Goal: Transaction & Acquisition: Purchase product/service

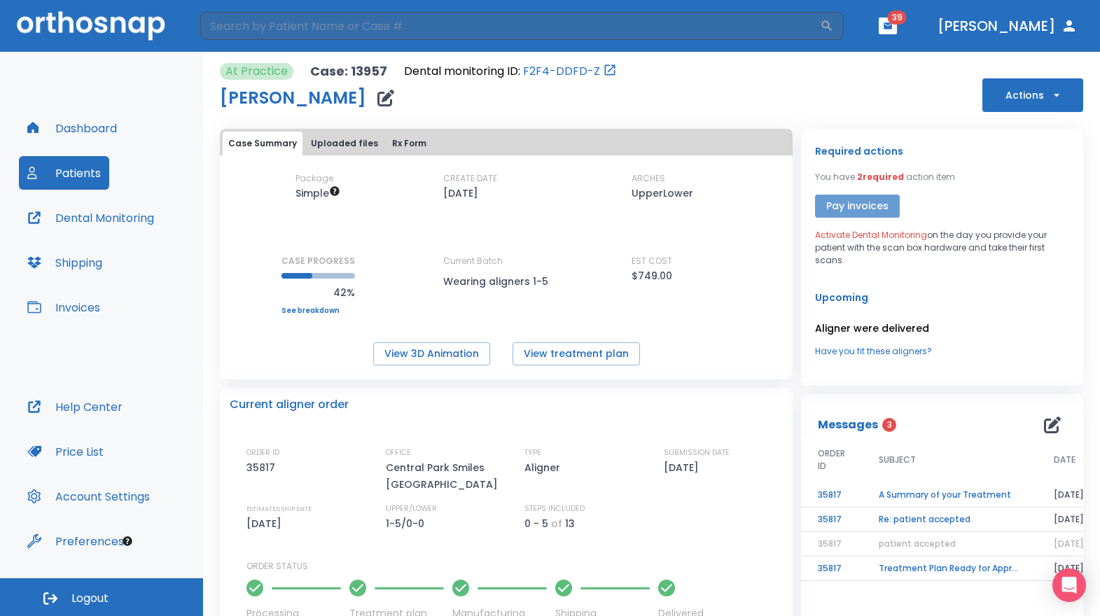
click at [844, 207] on button "Pay invoices" at bounding box center [857, 206] width 85 height 23
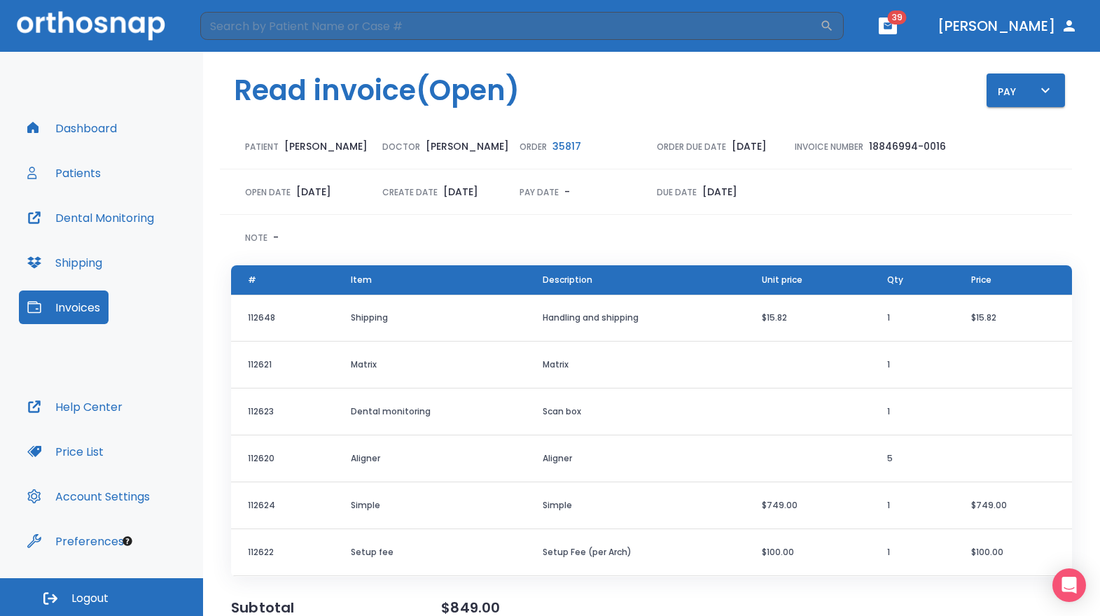
click at [87, 310] on button "Invoices" at bounding box center [64, 308] width 90 height 34
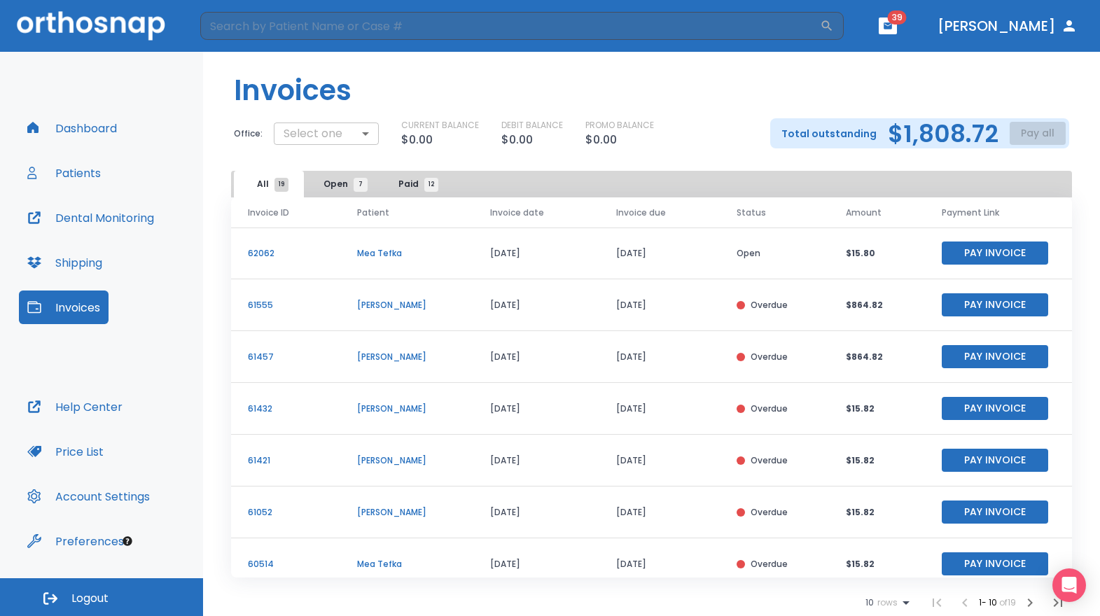
click at [359, 131] on body "​ 39 Dr. Schneider Dashboard Patients Dental Monitoring Shipping Invoices Help …" at bounding box center [550, 308] width 1100 height 616
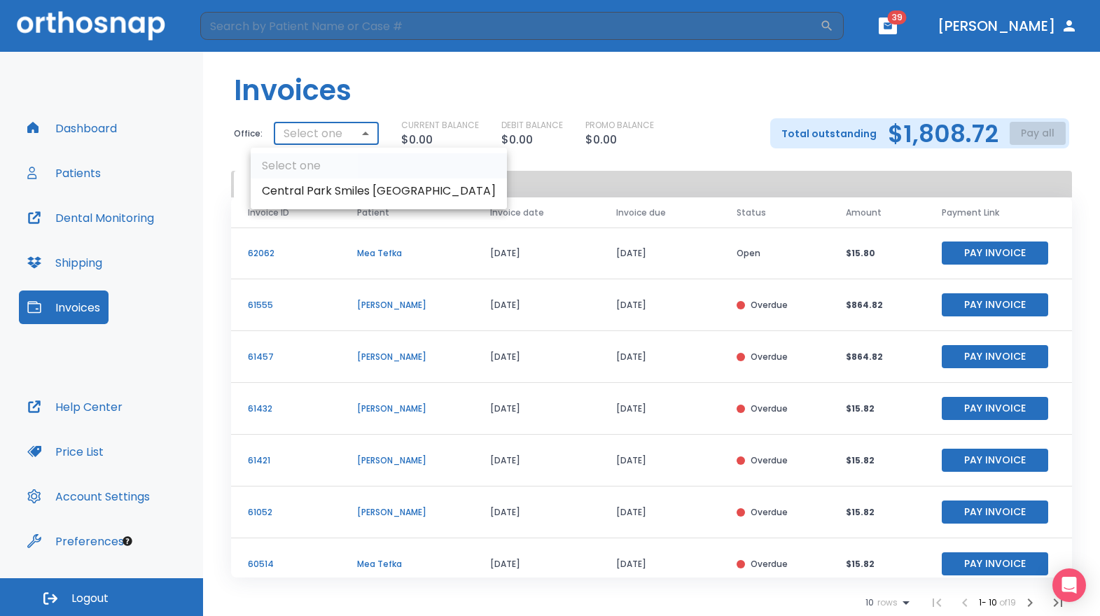
click at [345, 191] on li "Central Park Smiles [GEOGRAPHIC_DATA]" at bounding box center [379, 191] width 256 height 25
type input "2878"
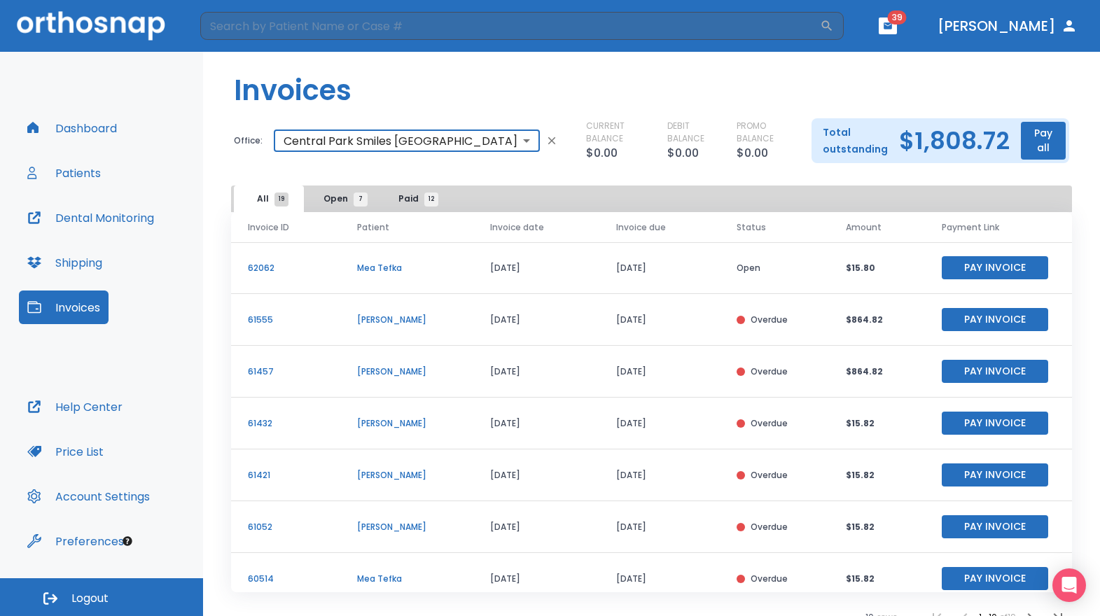
click at [1021, 130] on button "Pay all" at bounding box center [1043, 141] width 45 height 38
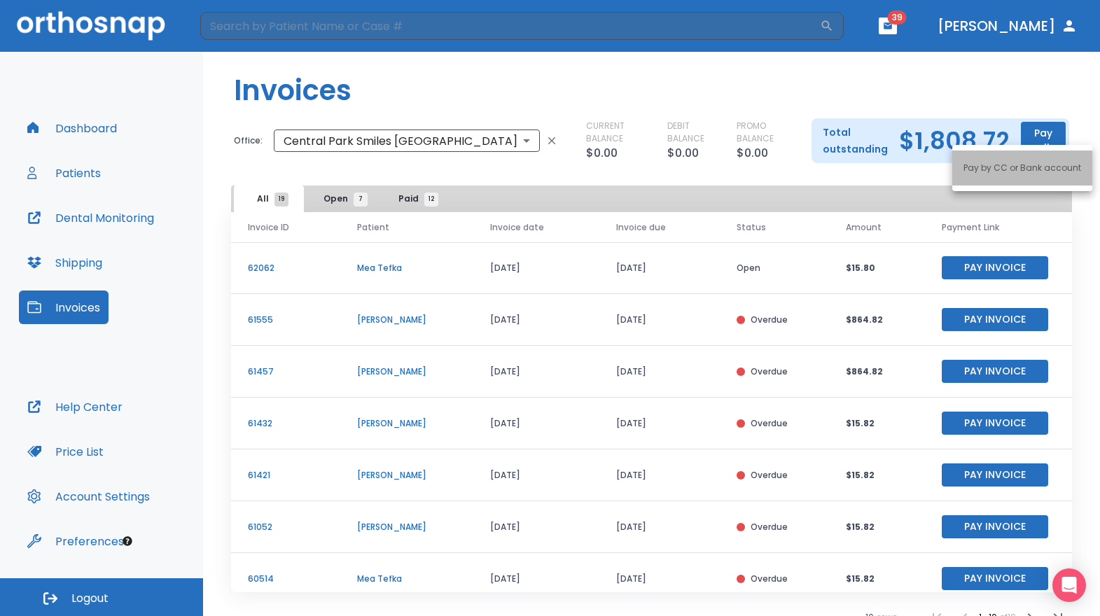
click at [1043, 165] on p "Pay by CC or Bank account" at bounding box center [1023, 168] width 118 height 13
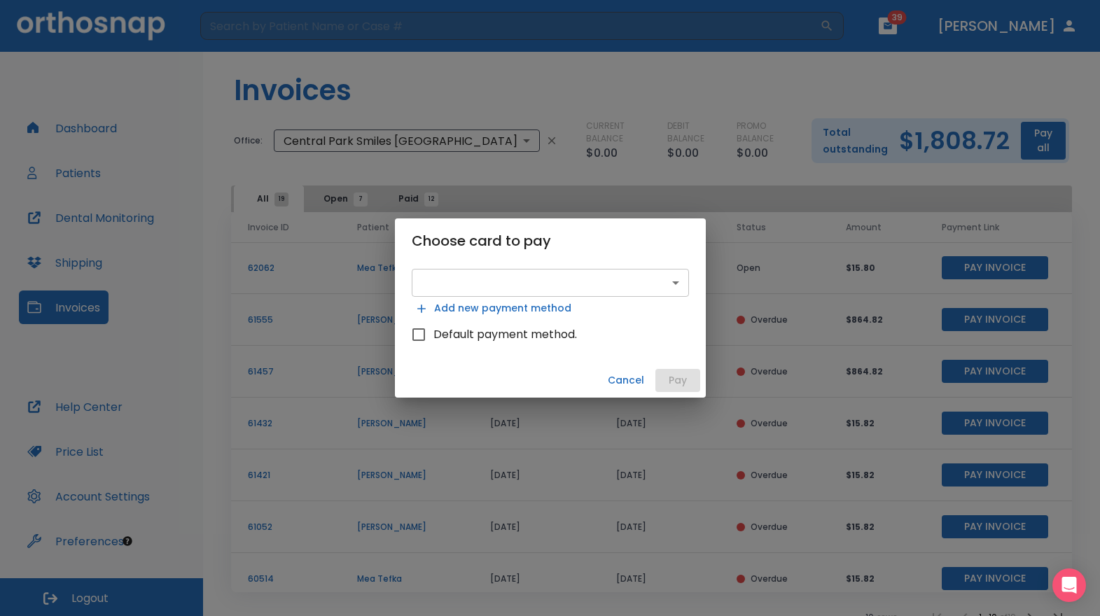
click at [581, 293] on body "​ 39 Dr. Schneider Dashboard Patients Dental Monitoring Shipping Invoices Help …" at bounding box center [550, 308] width 1100 height 616
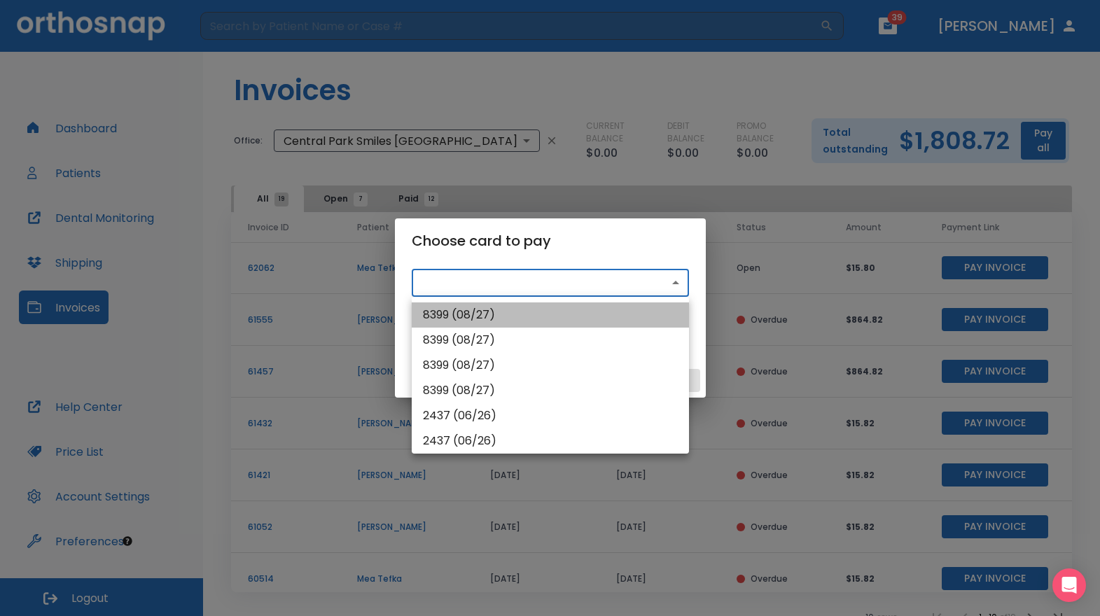
click at [552, 315] on li "8399 (08/27)" at bounding box center [550, 315] width 277 height 25
type input "pm_1RvdHdHMfdBZStQ1OKjKuLXo"
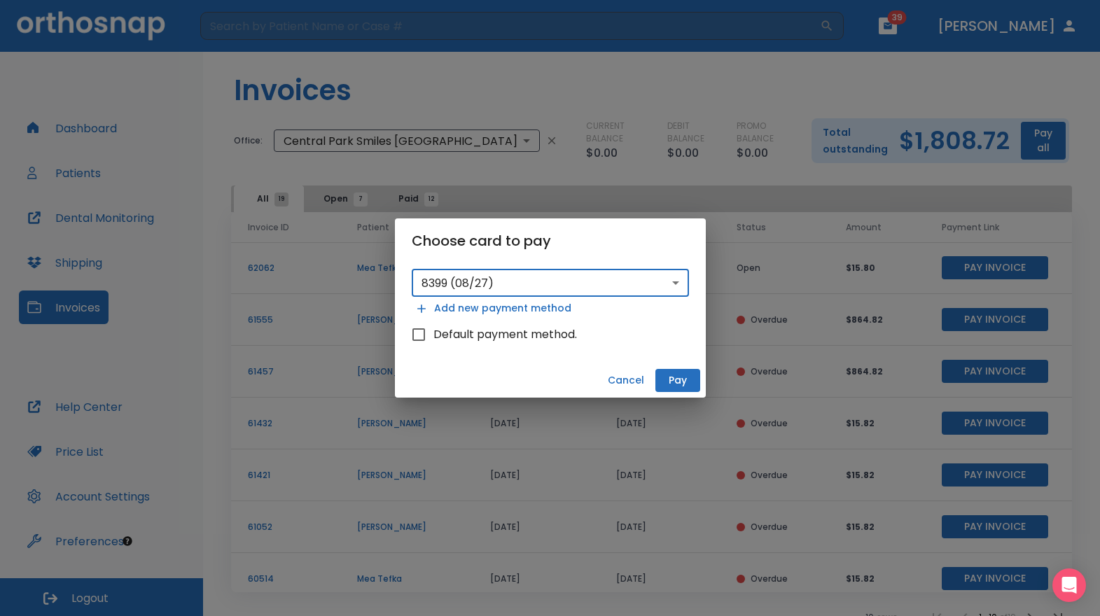
click at [511, 338] on span "Default payment method." at bounding box center [506, 334] width 144 height 17
click at [434, 338] on input "Default payment method." at bounding box center [418, 334] width 29 height 29
checkbox input "true"
click at [679, 380] on button "Pay" at bounding box center [678, 380] width 45 height 23
click at [635, 378] on button "Cancel" at bounding box center [626, 380] width 48 height 23
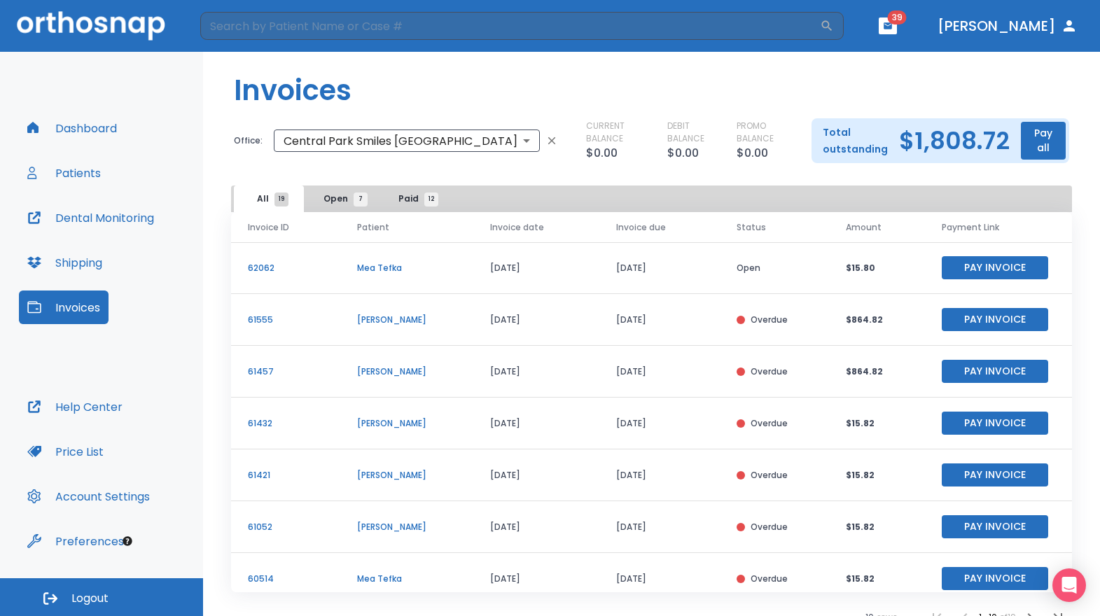
click at [1021, 131] on button "Pay all" at bounding box center [1043, 141] width 45 height 38
click at [996, 172] on p "Pay by CC or Bank account" at bounding box center [1023, 168] width 118 height 13
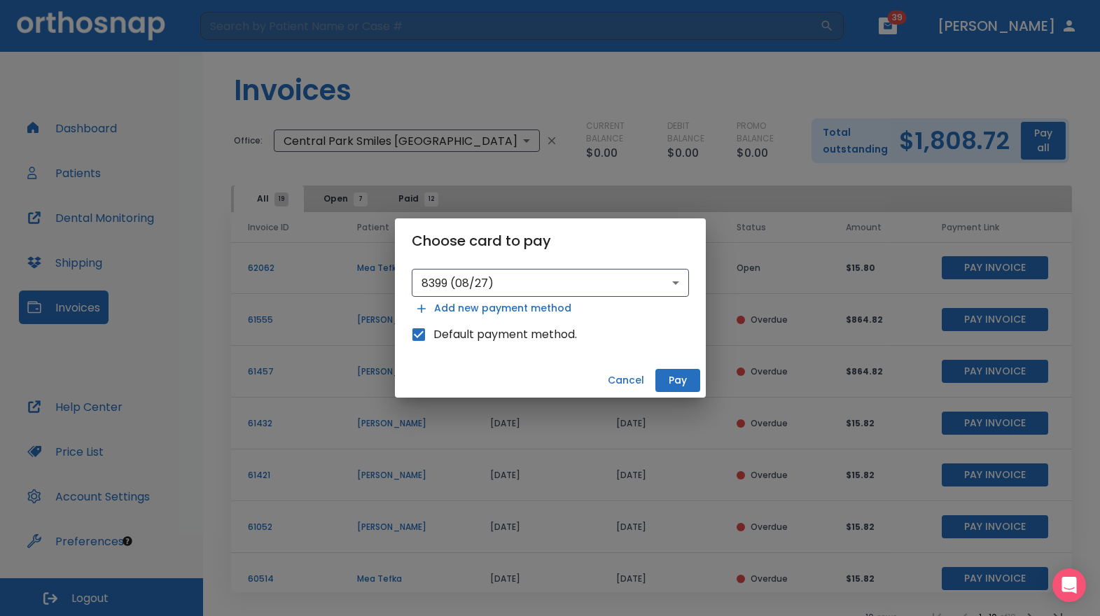
click at [675, 382] on button "Pay" at bounding box center [678, 380] width 45 height 23
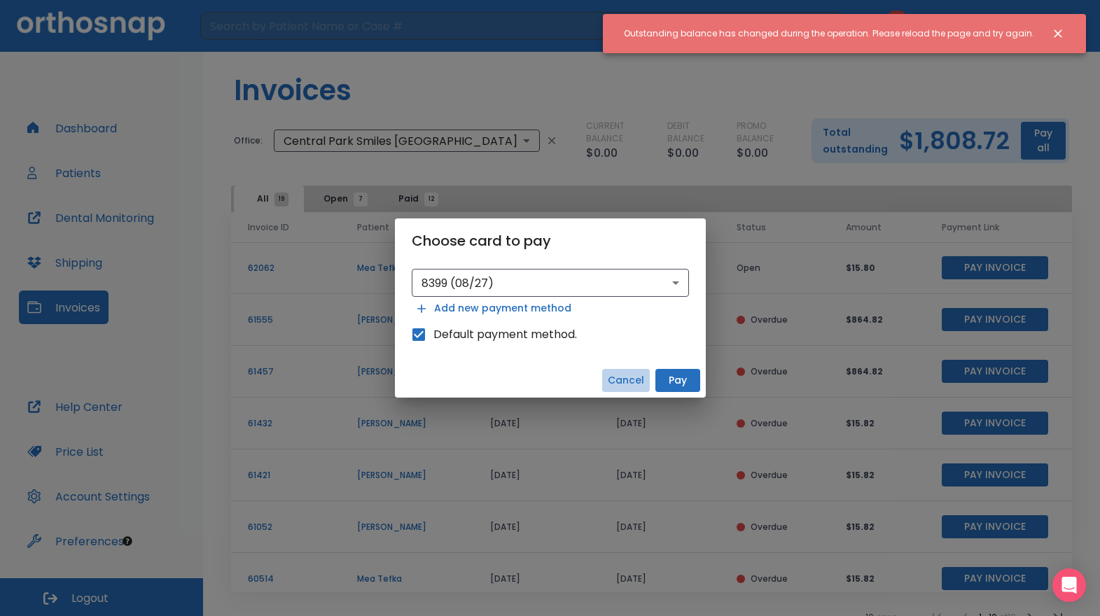
click at [632, 377] on button "Cancel" at bounding box center [626, 380] width 48 height 23
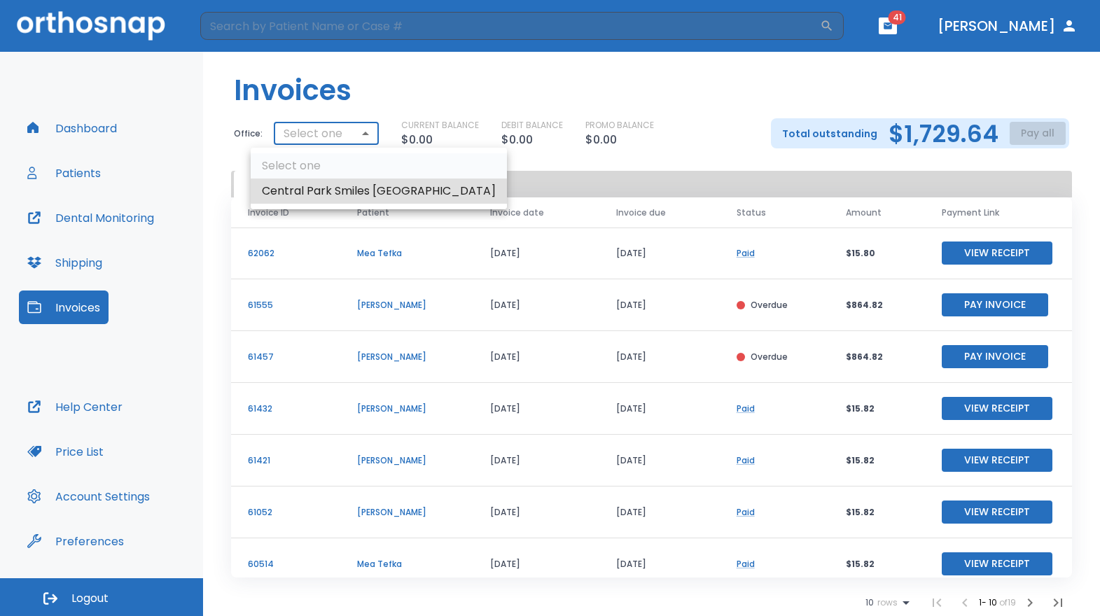
click at [343, 141] on body "​ 41 Dr. Schneider Dashboard Patients Dental Monitoring Shipping Invoices Help …" at bounding box center [550, 308] width 1100 height 616
click at [346, 195] on li "Central Park Smiles [GEOGRAPHIC_DATA]" at bounding box center [379, 191] width 256 height 25
type input "2878"
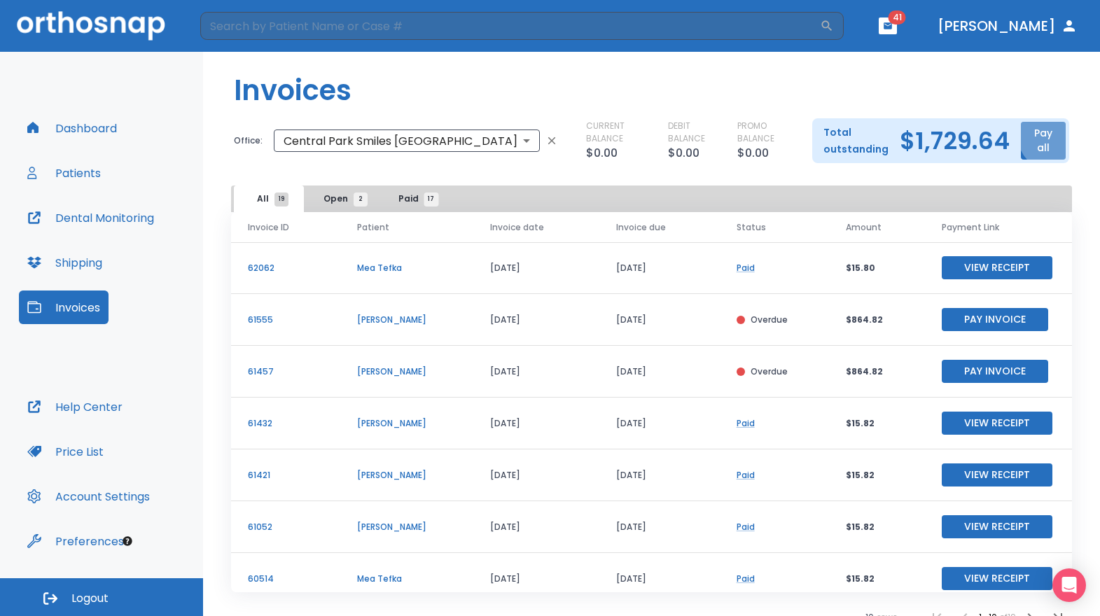
click at [1035, 134] on button "Pay all" at bounding box center [1043, 141] width 45 height 38
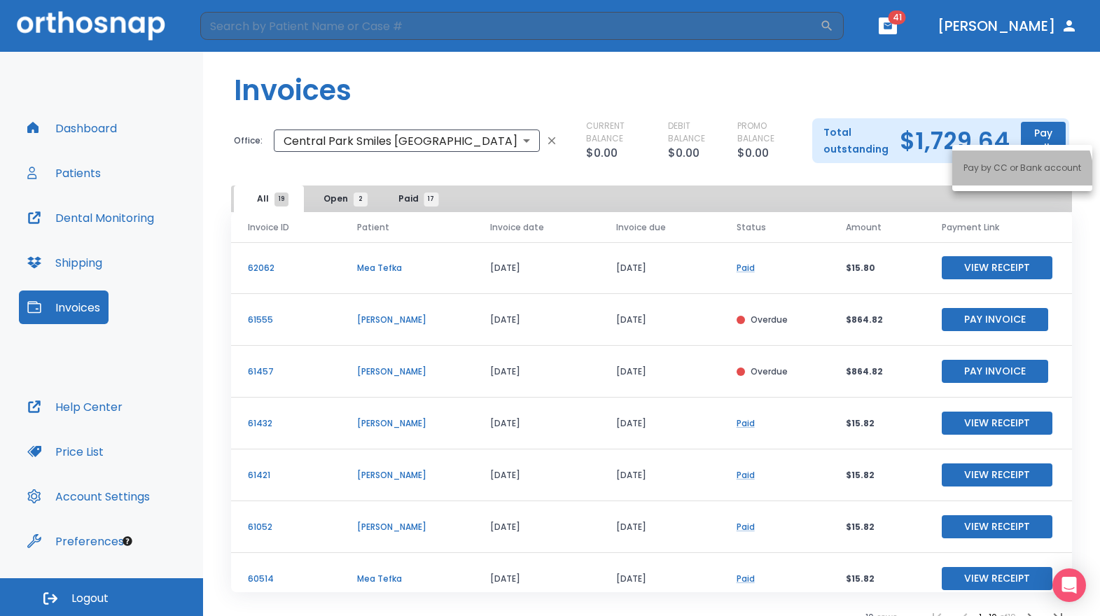
click at [1012, 176] on li "Pay by CC or Bank account" at bounding box center [1023, 168] width 140 height 35
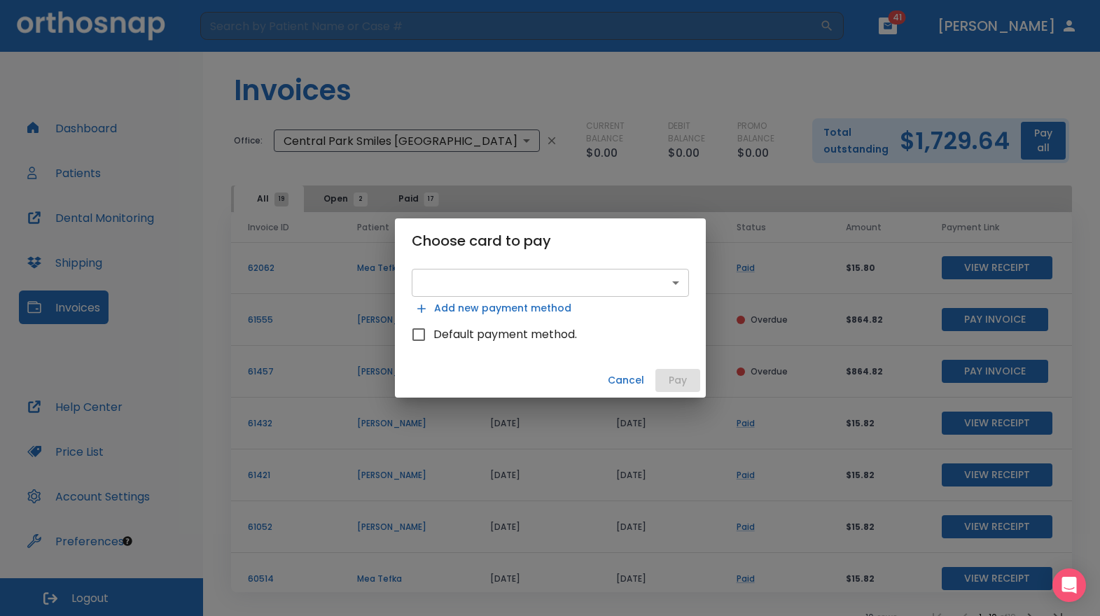
click at [562, 280] on body "​ 41 Dr. Schneider Dashboard Patients Dental Monitoring Shipping Invoices Help …" at bounding box center [550, 308] width 1100 height 616
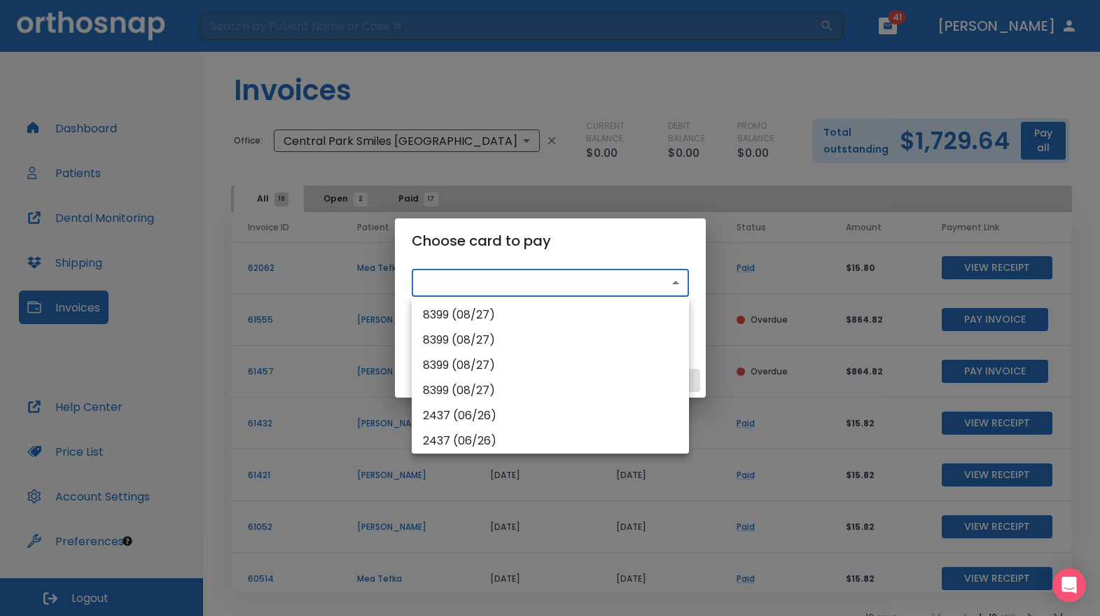
click at [520, 317] on li "8399 (08/27)" at bounding box center [550, 315] width 277 height 25
type input "pm_1RvdHdHMfdBZStQ1OKjKuLXo"
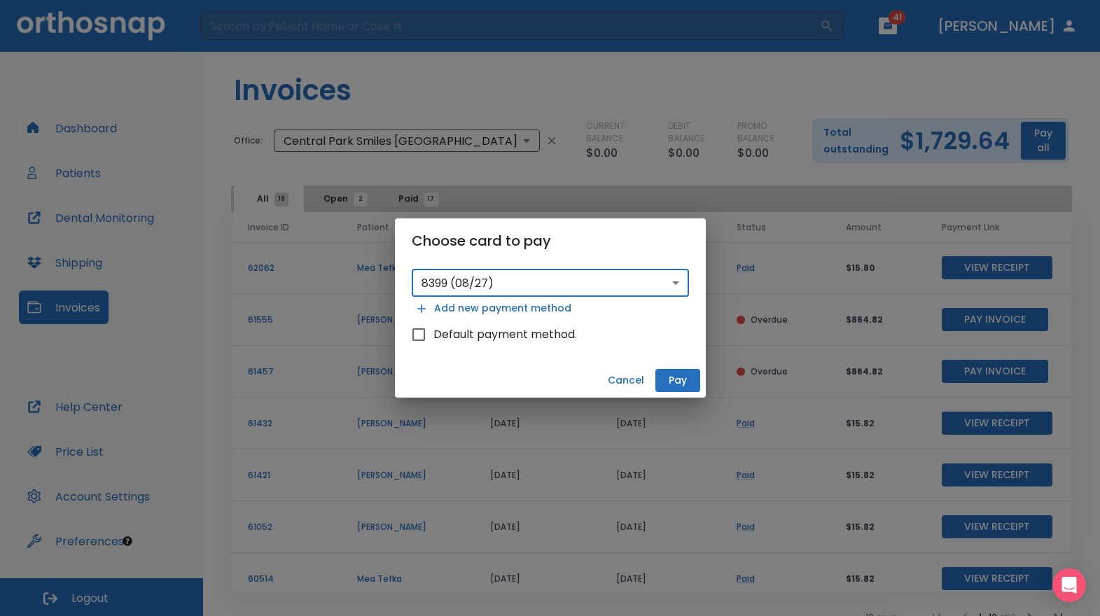
click at [471, 337] on span "Default payment method." at bounding box center [506, 334] width 144 height 17
click at [434, 337] on input "Default payment method." at bounding box center [418, 334] width 29 height 29
checkbox input "true"
click at [684, 375] on button "Pay" at bounding box center [678, 380] width 45 height 23
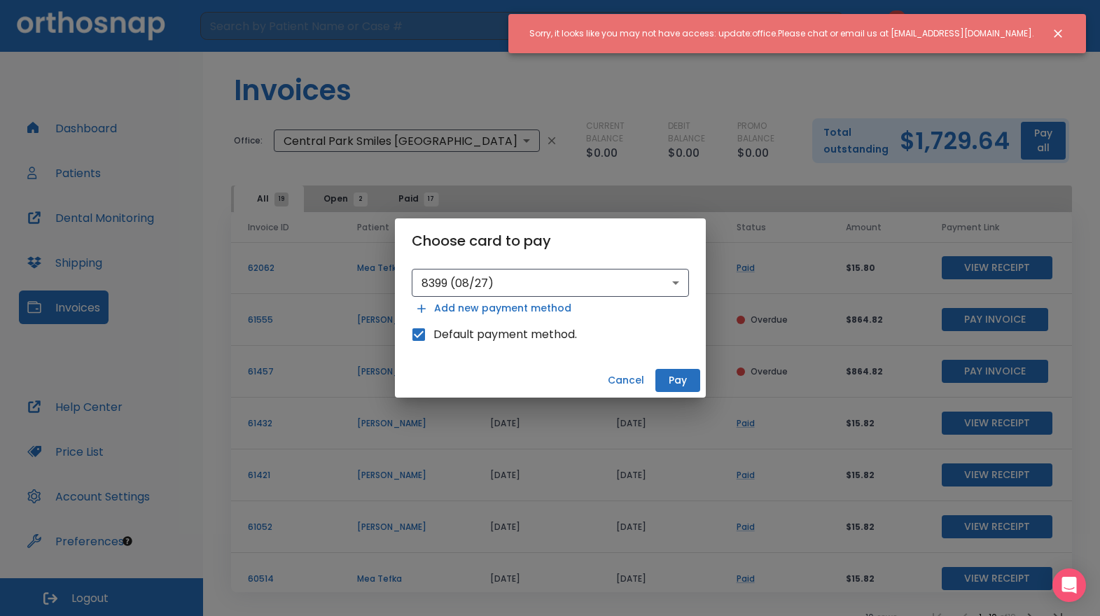
click at [626, 374] on button "Cancel" at bounding box center [626, 380] width 48 height 23
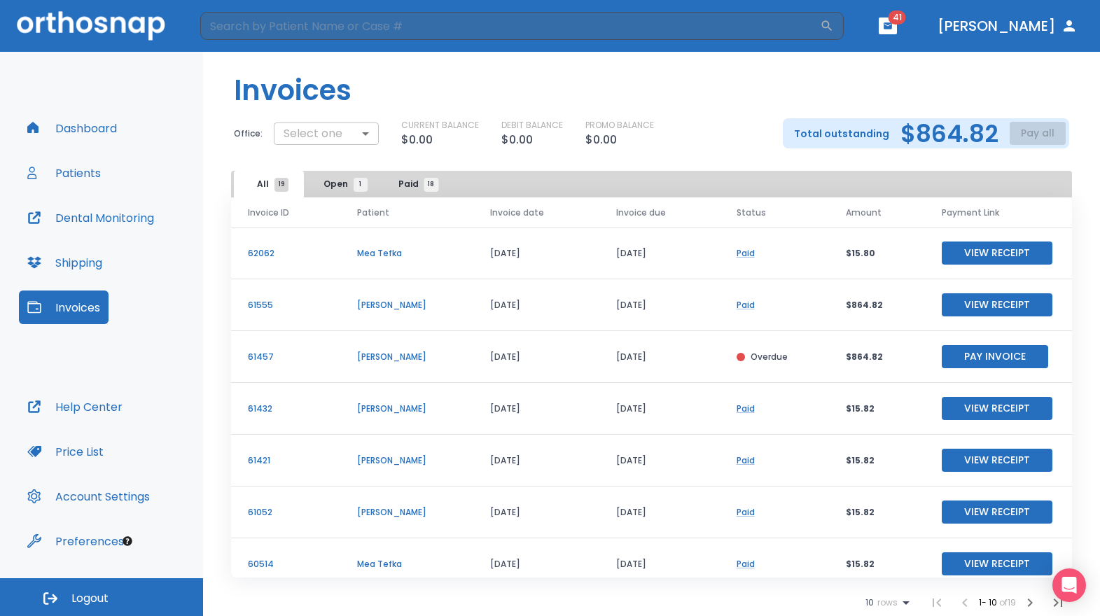
click at [352, 132] on body "​ 41 Dr. Schneider Dashboard Patients Dental Monitoring Shipping Invoices Help …" at bounding box center [550, 308] width 1100 height 616
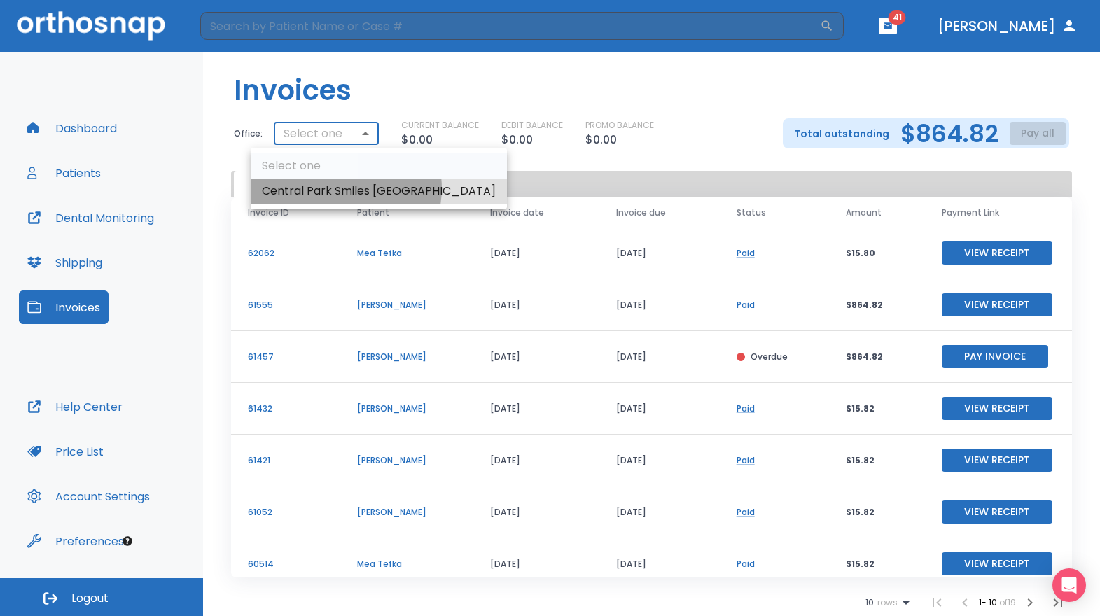
click at [345, 188] on li "Central Park Smiles [GEOGRAPHIC_DATA]" at bounding box center [379, 191] width 256 height 25
type input "2878"
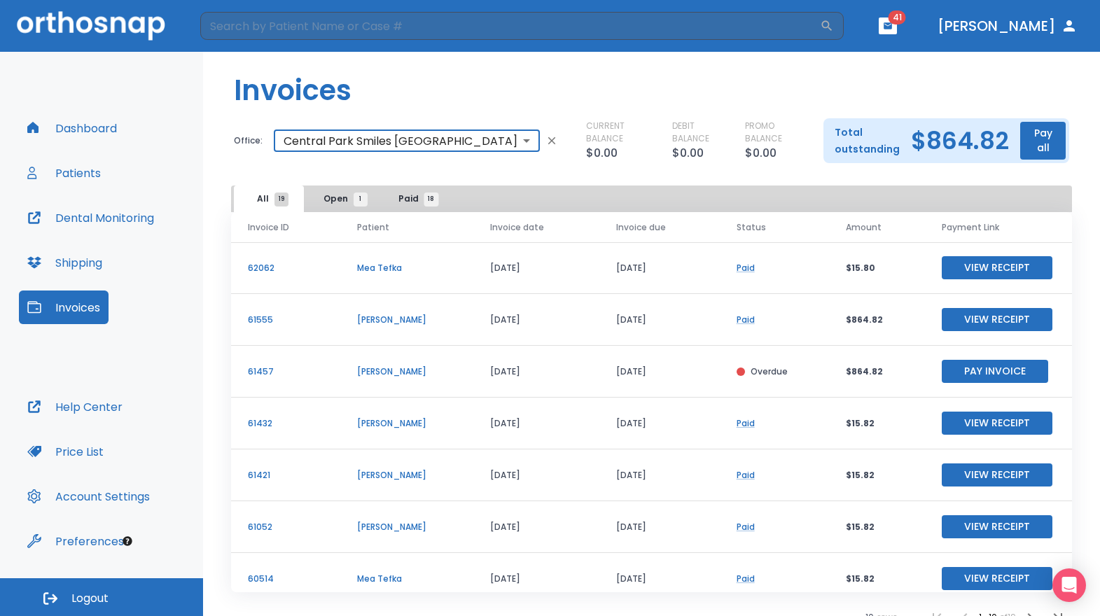
click at [1035, 140] on button "Pay all" at bounding box center [1044, 141] width 46 height 38
click at [993, 166] on p "Pay by CC or Bank account" at bounding box center [1023, 168] width 118 height 13
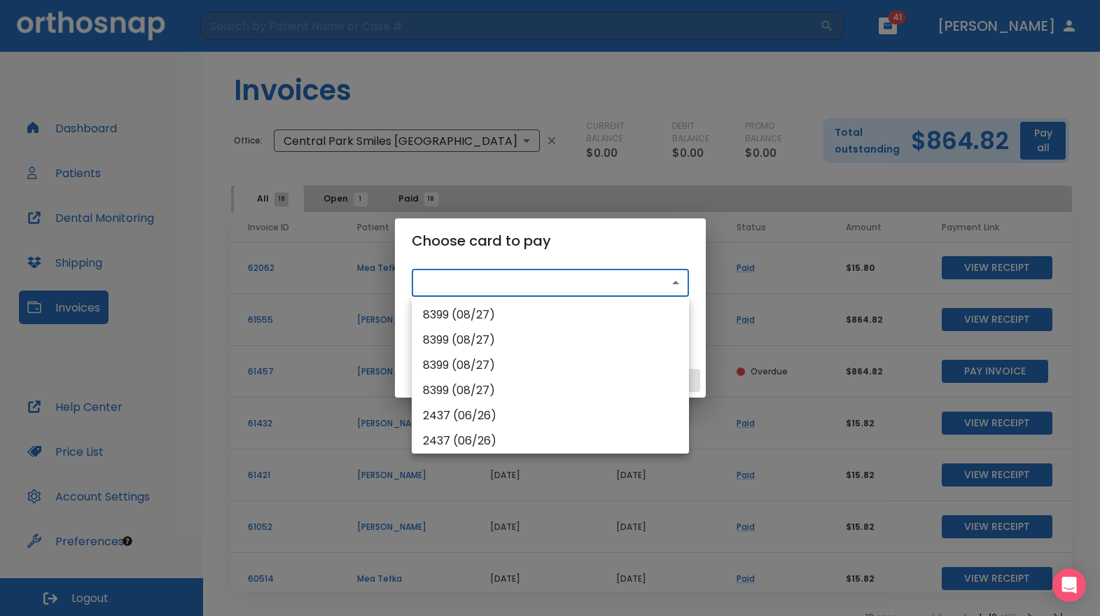
click at [555, 278] on body "​ 41 [PERSON_NAME] Dashboard Patients Dental Monitoring Shipping Invoices Help …" at bounding box center [550, 308] width 1100 height 616
click at [531, 307] on li "8399 (08/27)" at bounding box center [550, 315] width 277 height 25
type input "pm_1RvdHdHMfdBZStQ1OKjKuLXo"
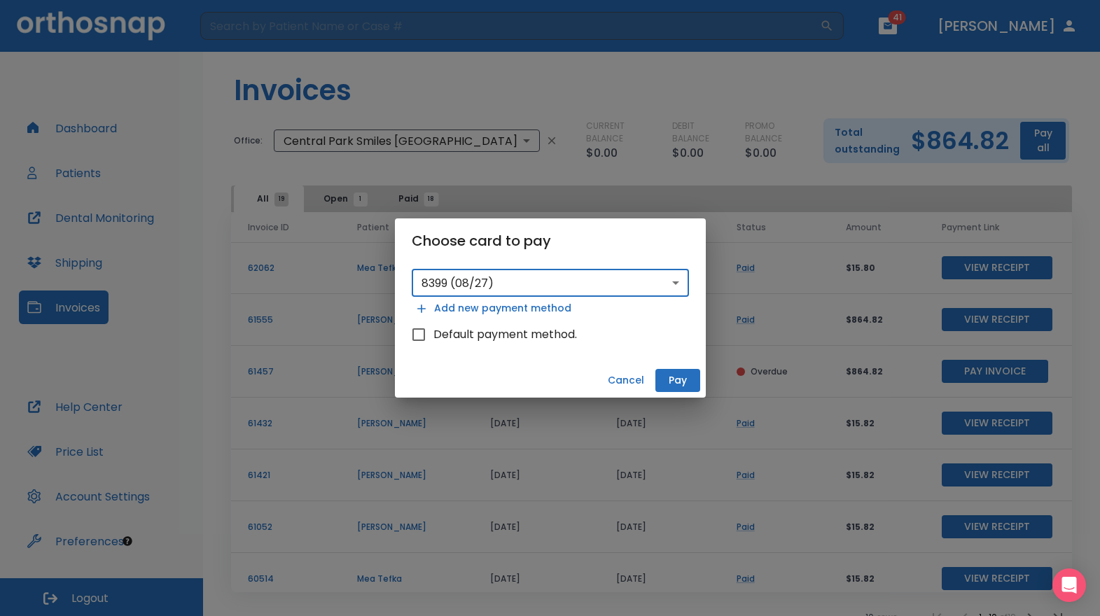
click at [560, 337] on span "Default payment method." at bounding box center [506, 334] width 144 height 17
click at [434, 337] on input "Default payment method." at bounding box center [418, 334] width 29 height 29
checkbox input "true"
click at [678, 376] on button "Pay" at bounding box center [678, 380] width 45 height 23
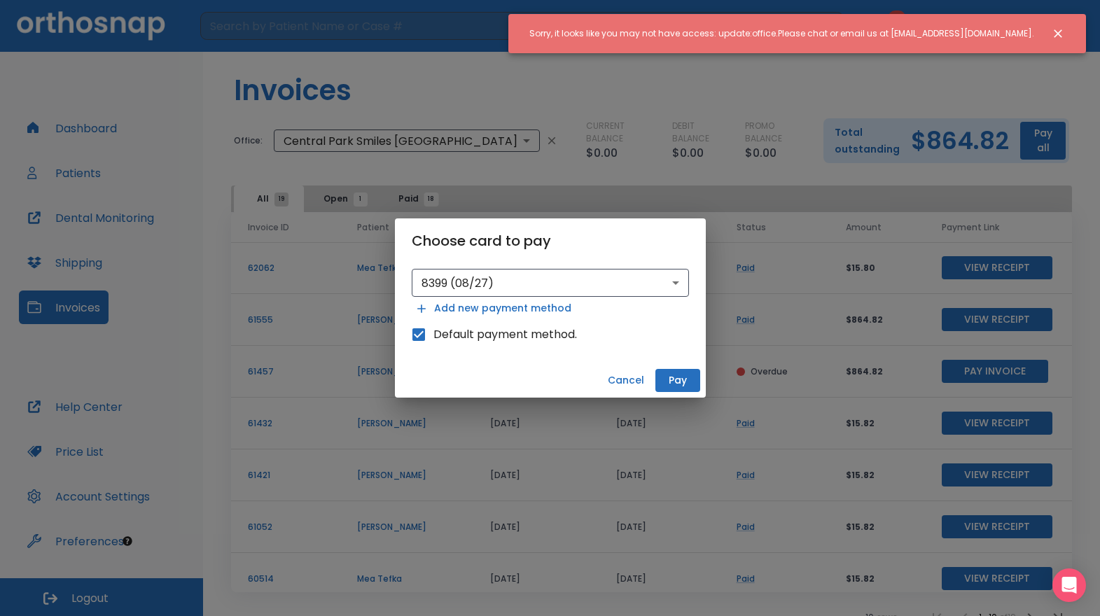
click at [632, 380] on button "Cancel" at bounding box center [626, 380] width 48 height 23
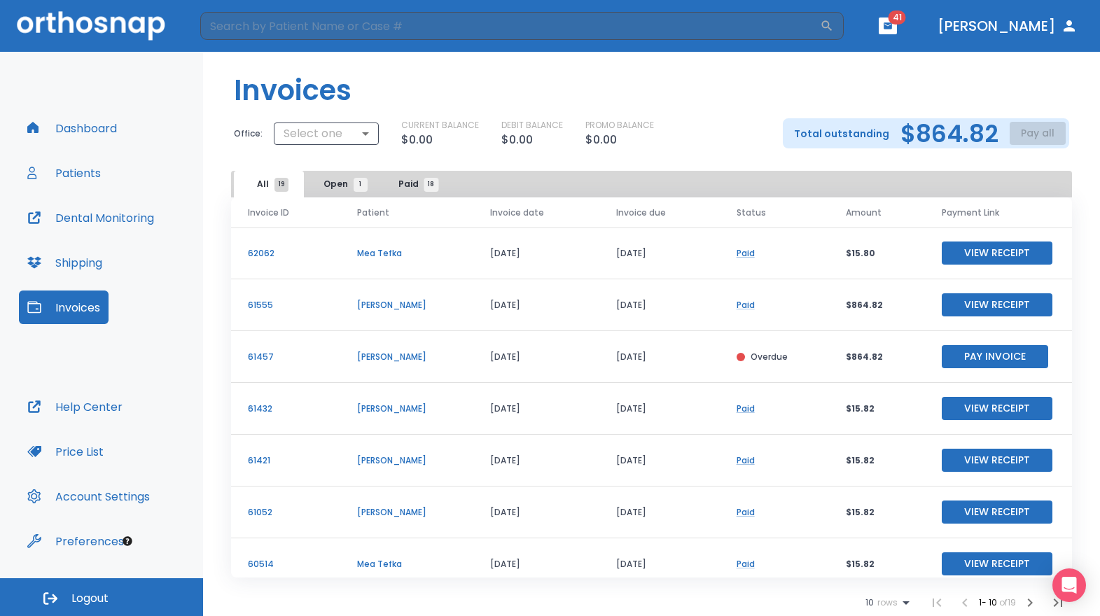
click at [945, 358] on button "Pay Invoice" at bounding box center [995, 356] width 106 height 23
click at [341, 123] on body "​ 41 [PERSON_NAME] Dashboard Patients Dental Monitoring Shipping Invoices Help …" at bounding box center [550, 308] width 1100 height 616
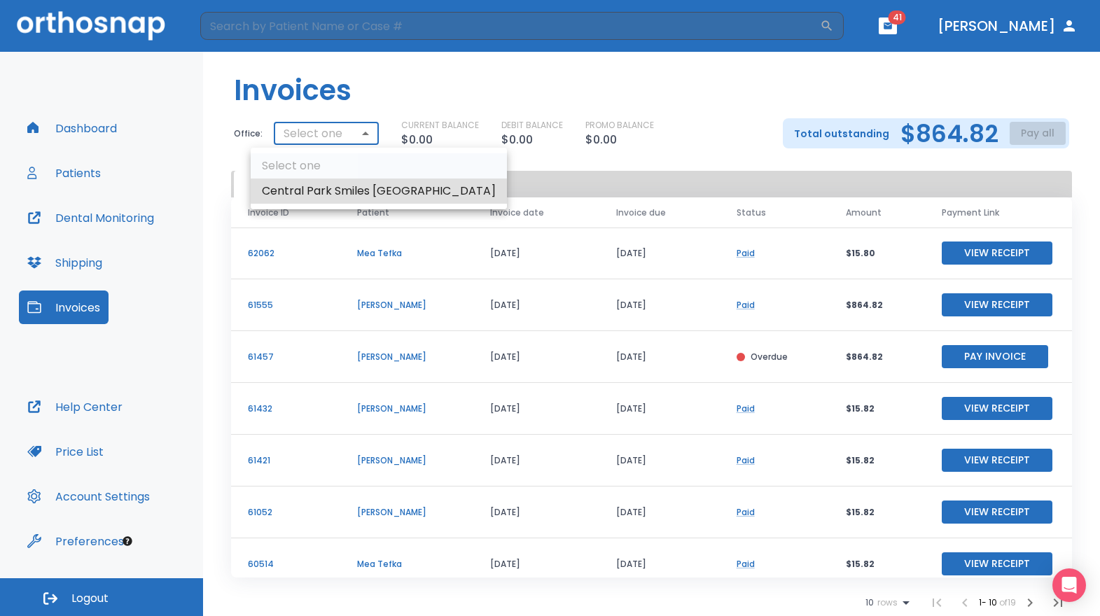
click at [321, 192] on li "Central Park Smiles [GEOGRAPHIC_DATA]" at bounding box center [379, 191] width 256 height 25
type input "2878"
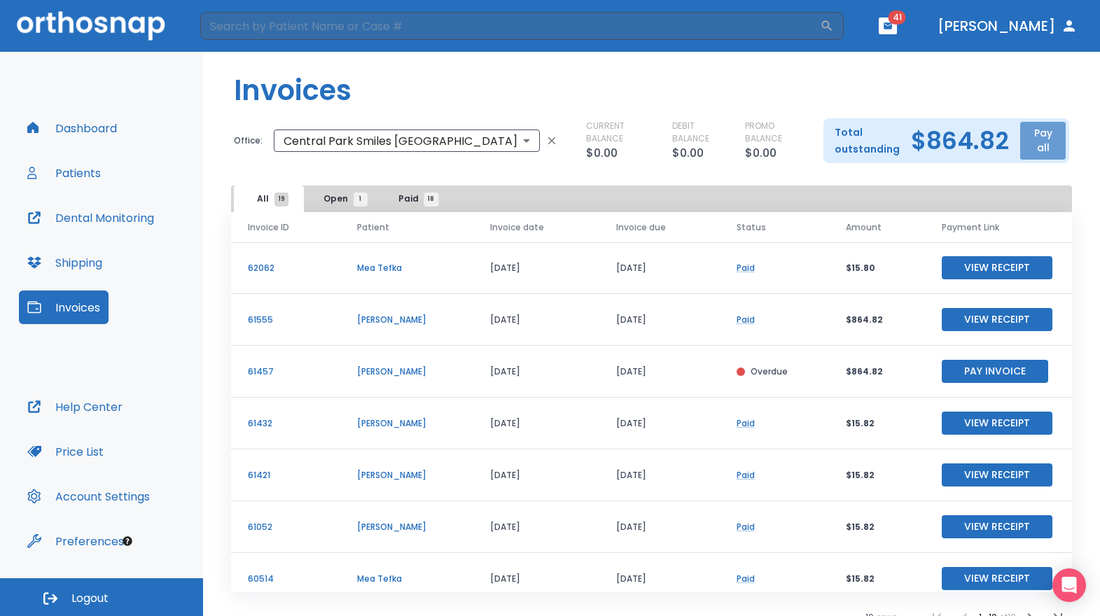
click at [1027, 135] on button "Pay all" at bounding box center [1044, 141] width 46 height 38
click at [1014, 177] on li "Pay by CC or Bank account" at bounding box center [1023, 168] width 140 height 35
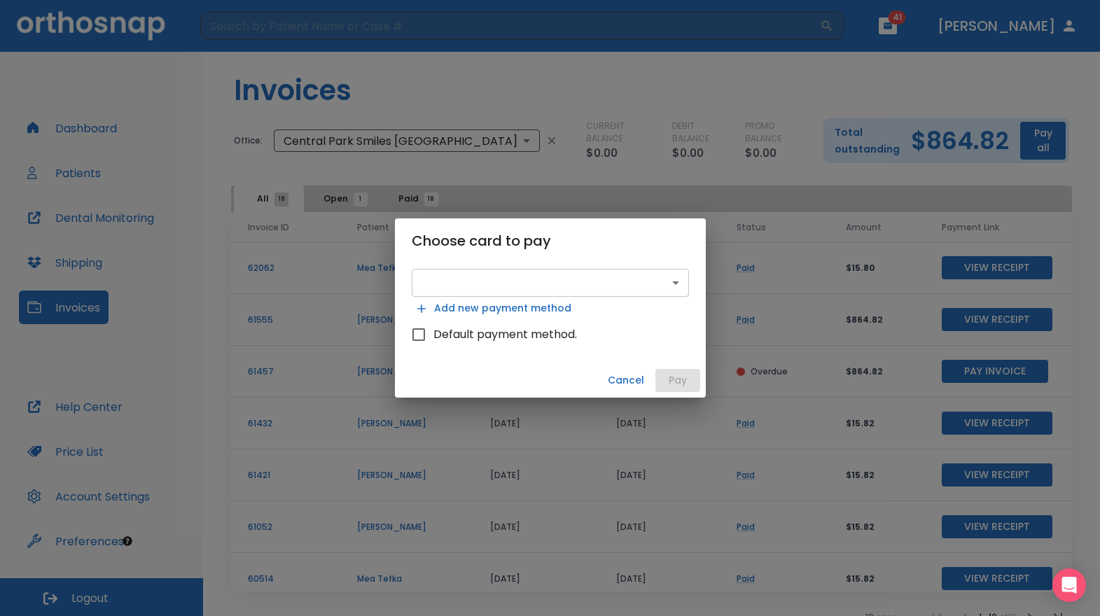
click at [577, 293] on body "​ 41 [PERSON_NAME] Dashboard Patients Dental Monitoring Shipping Invoices Help …" at bounding box center [550, 308] width 1100 height 616
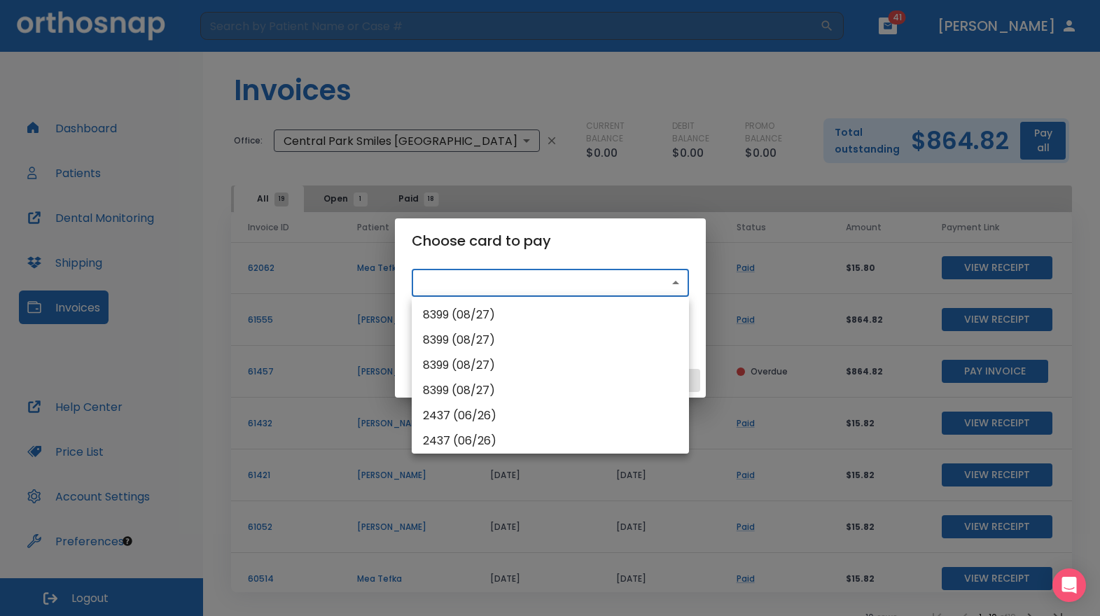
click at [527, 307] on li "8399 (08/27)" at bounding box center [550, 315] width 277 height 25
type input "pm_1RvdHdHMfdBZStQ1OKjKuLXo"
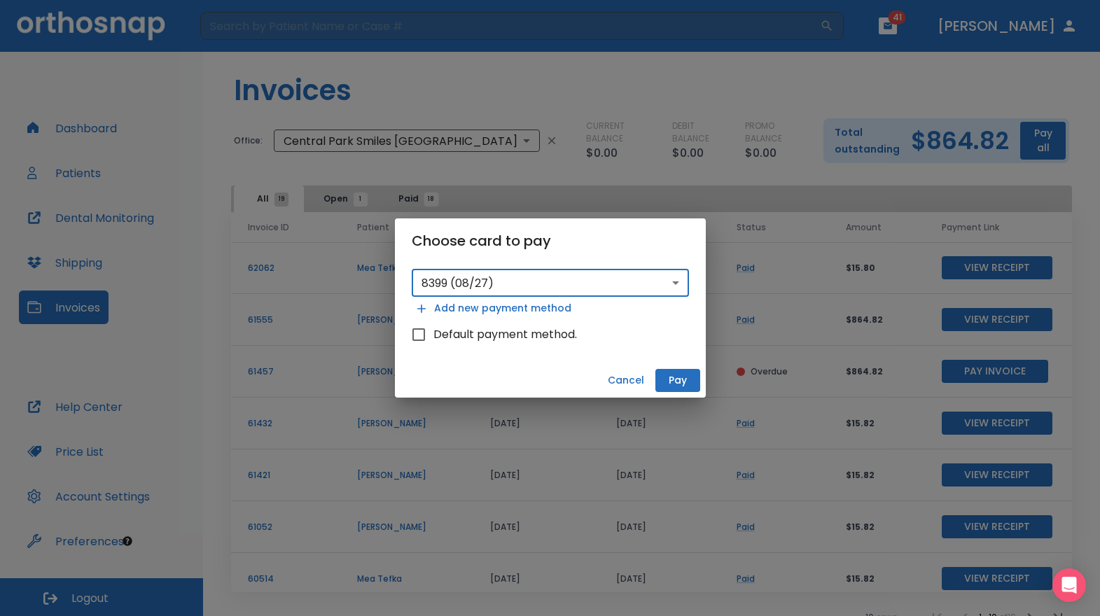
click at [678, 382] on button "Pay" at bounding box center [678, 380] width 45 height 23
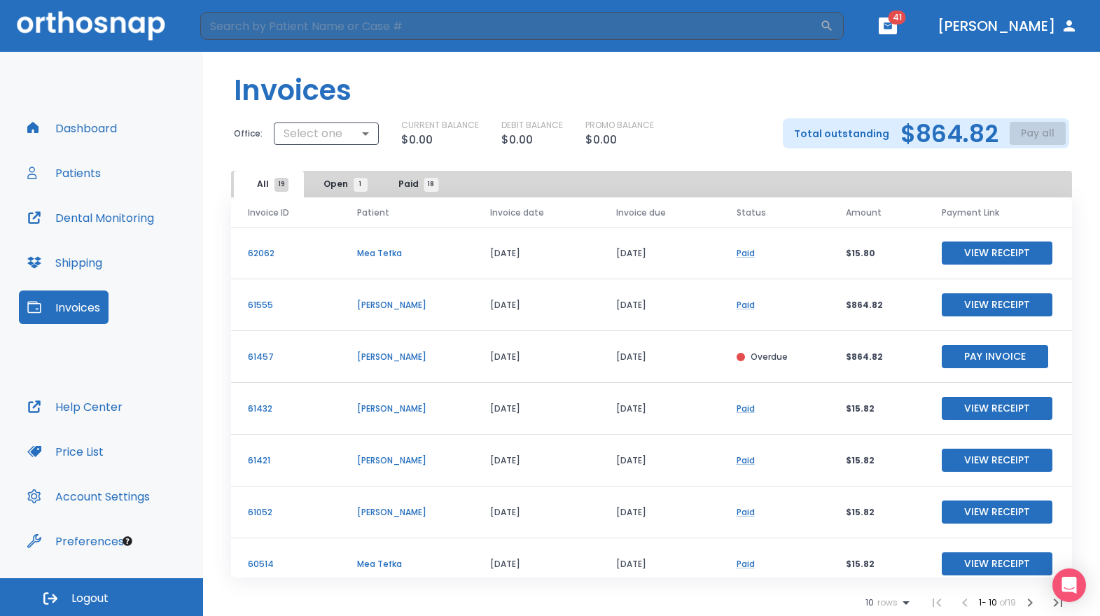
click at [960, 355] on button "Pay Invoice" at bounding box center [995, 356] width 106 height 23
click at [88, 121] on button "Dashboard" at bounding box center [72, 128] width 106 height 34
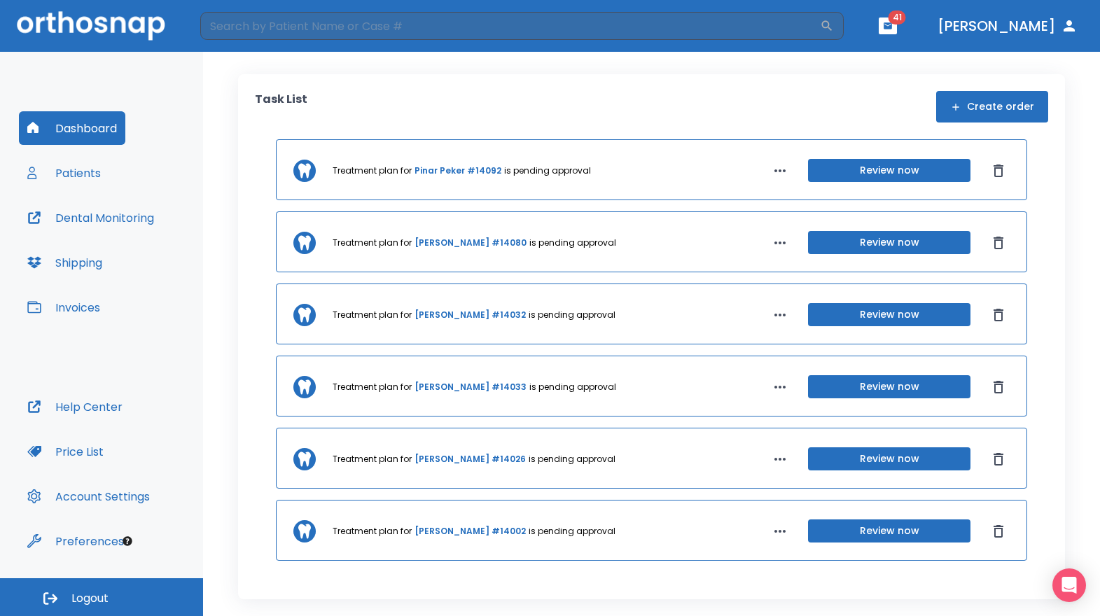
click at [96, 306] on button "Invoices" at bounding box center [64, 308] width 90 height 34
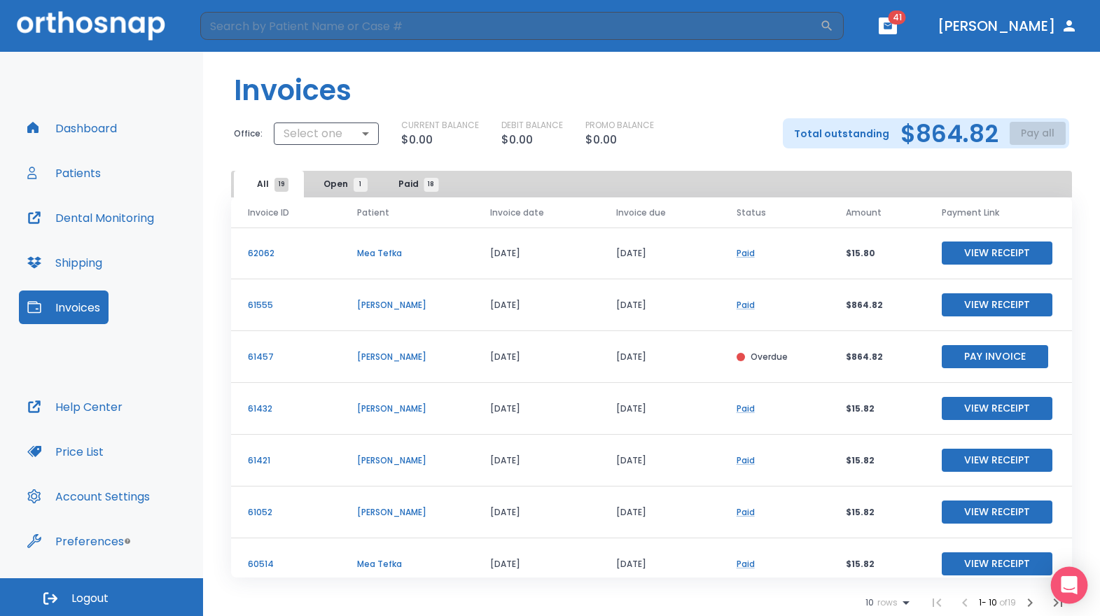
click at [1081, 583] on div "Open Intercom Messenger" at bounding box center [1069, 585] width 37 height 37
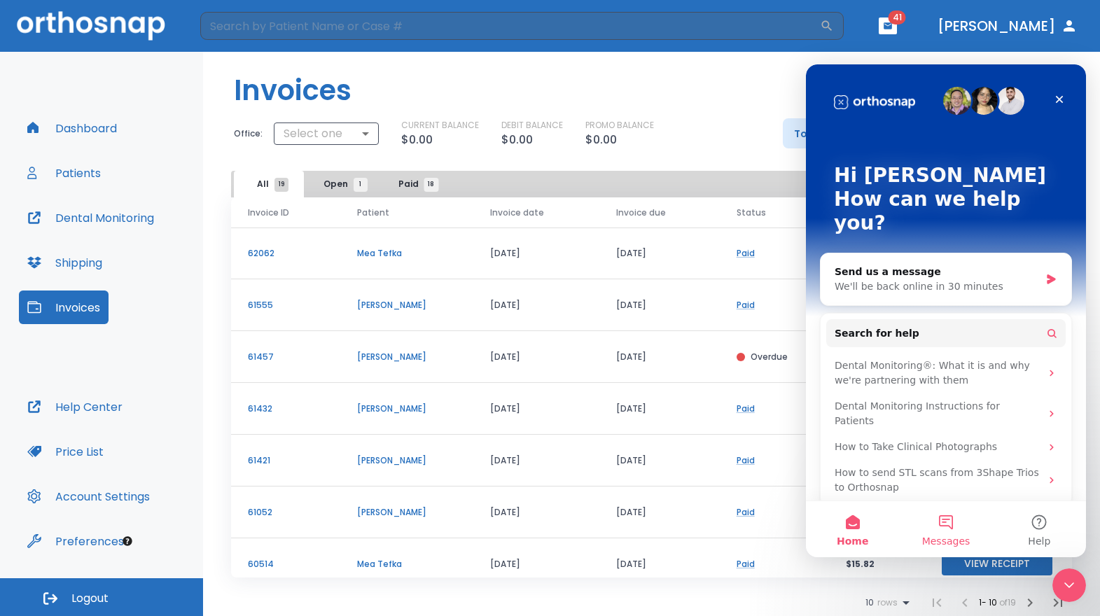
click at [975, 540] on button "Messages" at bounding box center [945, 530] width 93 height 56
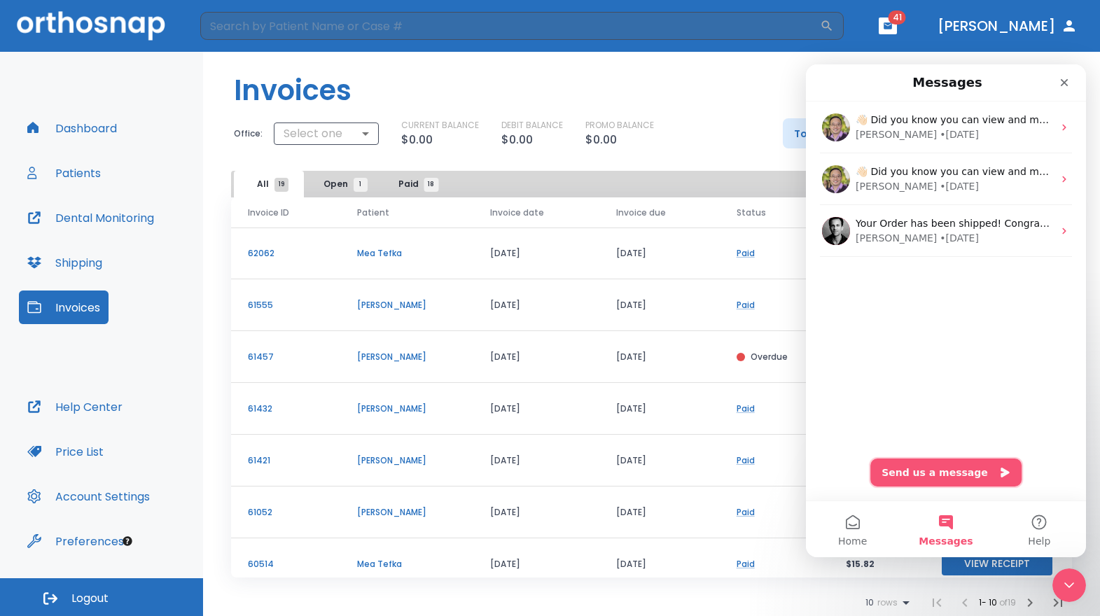
click at [943, 468] on button "Send us a message" at bounding box center [946, 473] width 151 height 28
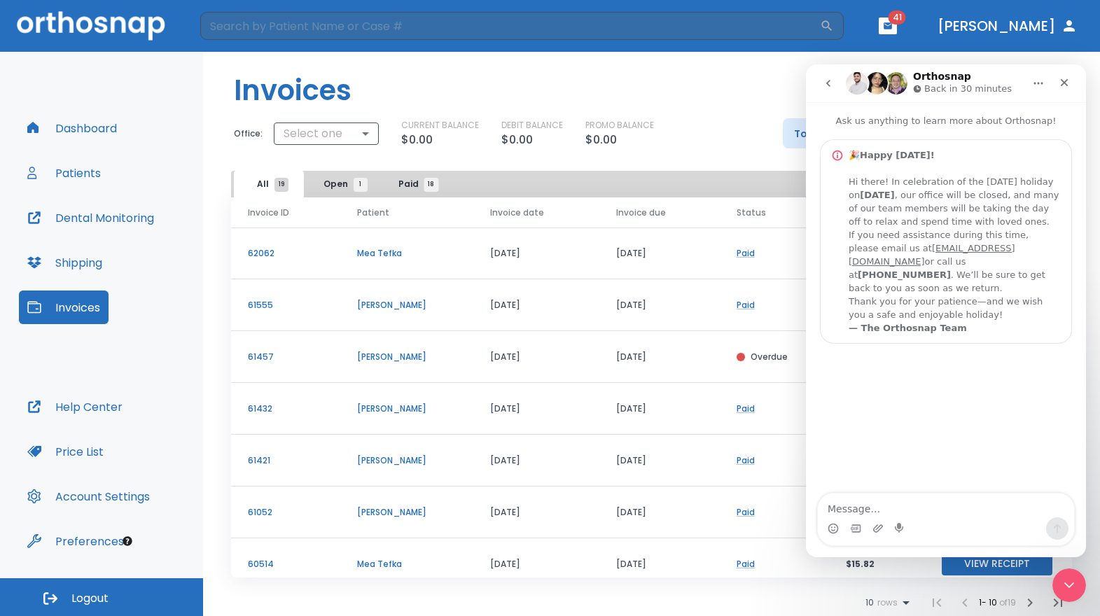
click at [918, 500] on textarea "Message…" at bounding box center [946, 506] width 256 height 24
click at [929, 511] on textarea "I paid the invoices, but it still says I have overdue or unpaid." at bounding box center [946, 499] width 256 height 38
type textarea "I paid the invoices, but it still says I have overdue or unpaid."
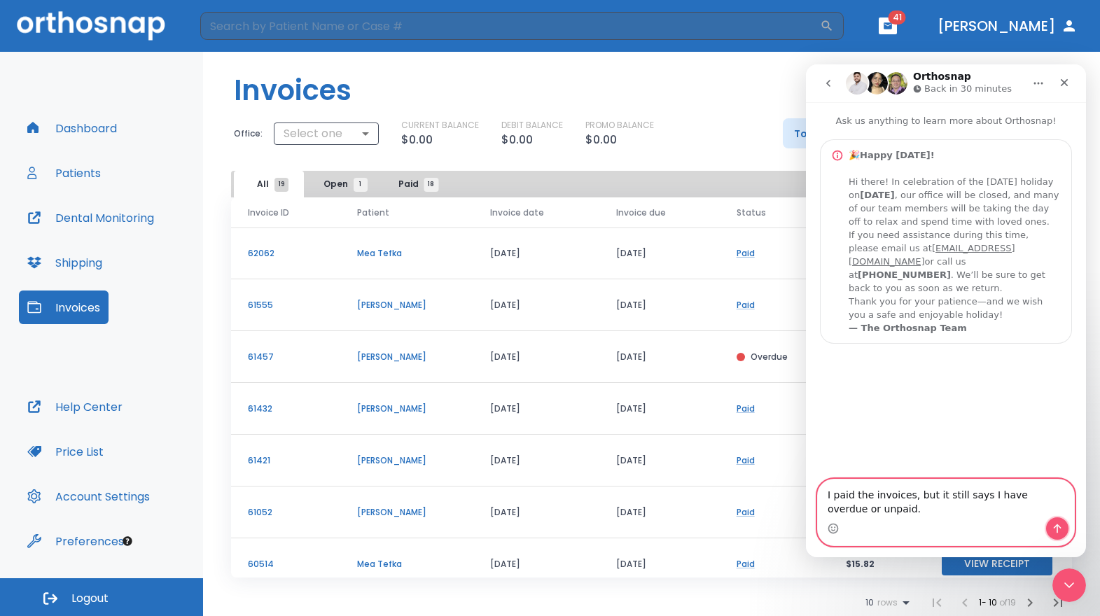
click at [1060, 527] on icon "Send a message…" at bounding box center [1058, 529] width 8 height 9
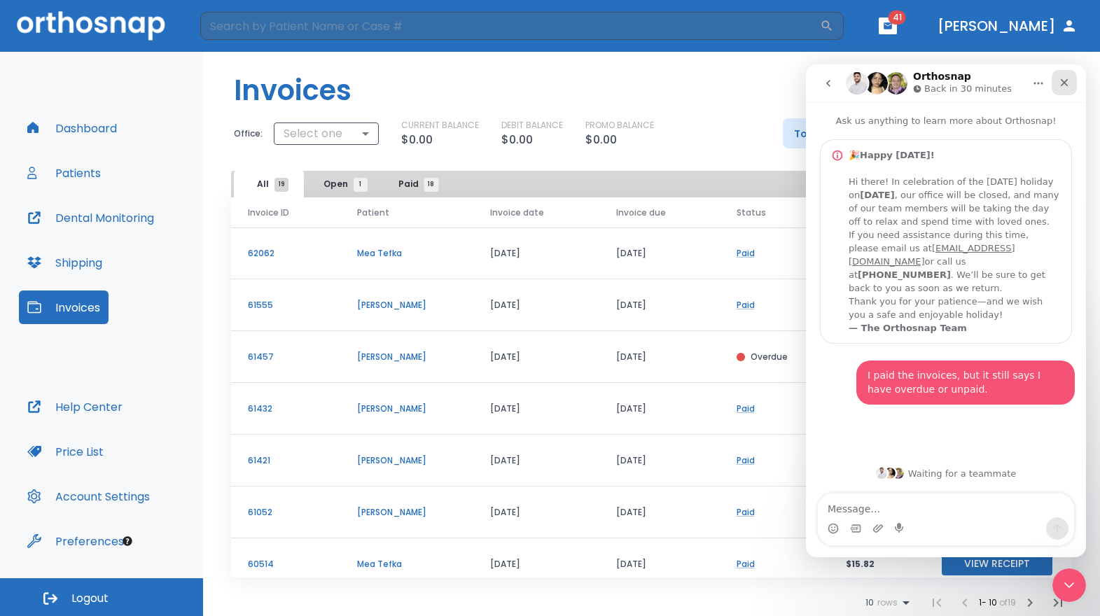
click at [1064, 85] on icon "Close" at bounding box center [1064, 82] width 11 height 11
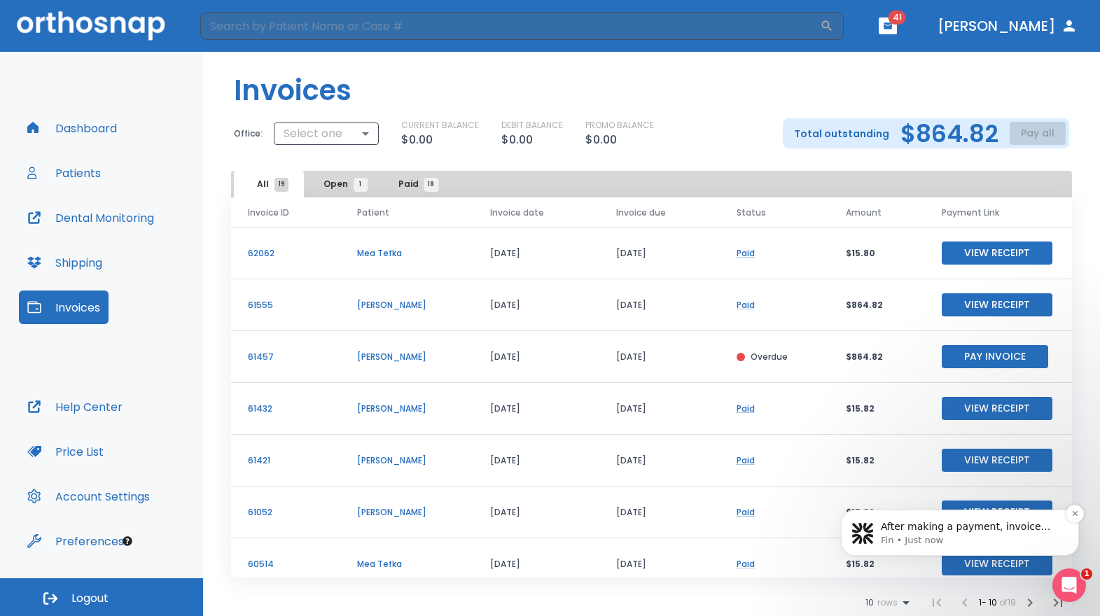
click at [969, 527] on p "After making a payment, invoice status updates may take some time to reflect in…" at bounding box center [971, 527] width 181 height 14
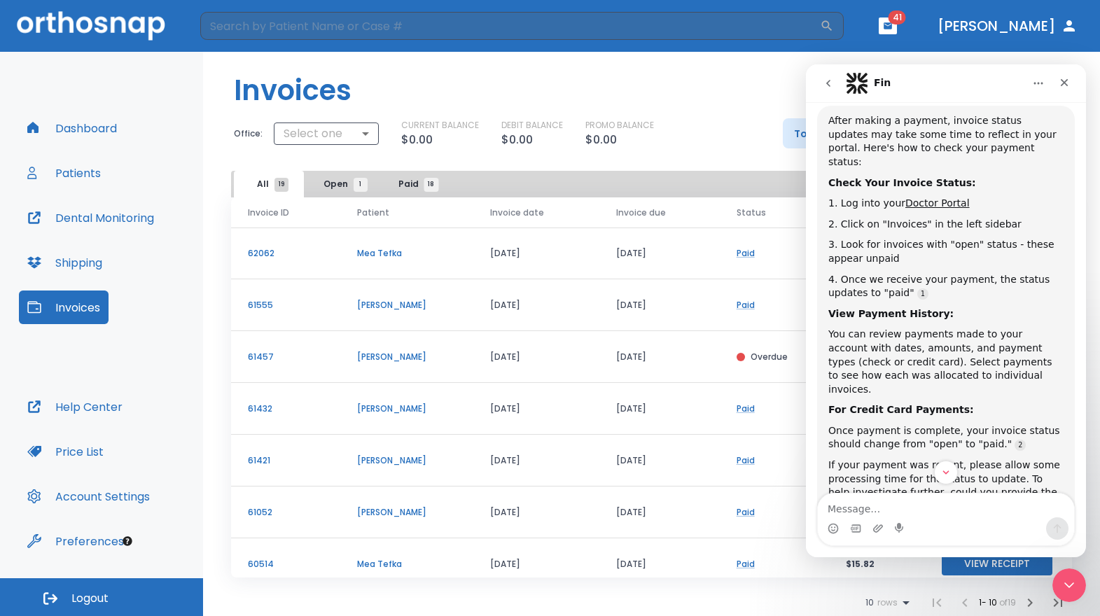
scroll to position [381, 0]
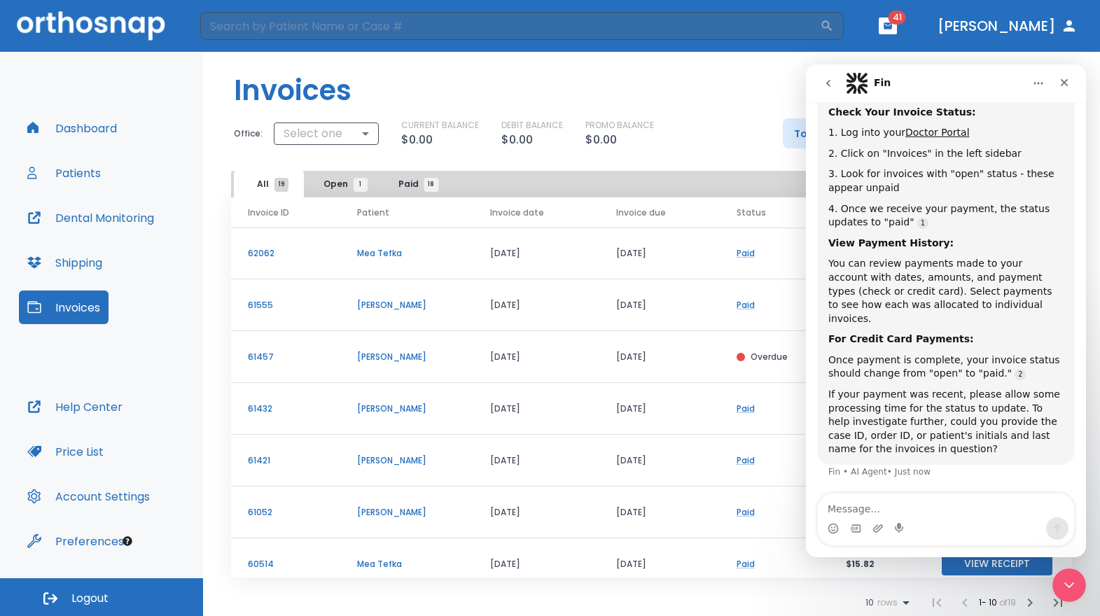
click at [918, 511] on textarea "Message…" at bounding box center [946, 506] width 256 height 24
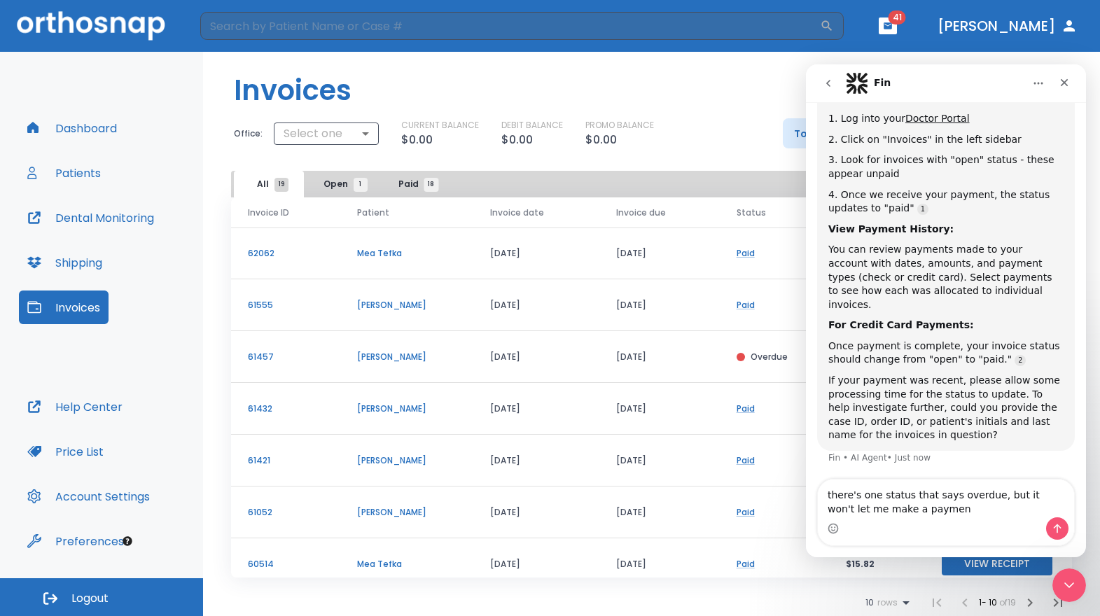
type textarea "there's one status that says overdue, but it won't let me make a payment"
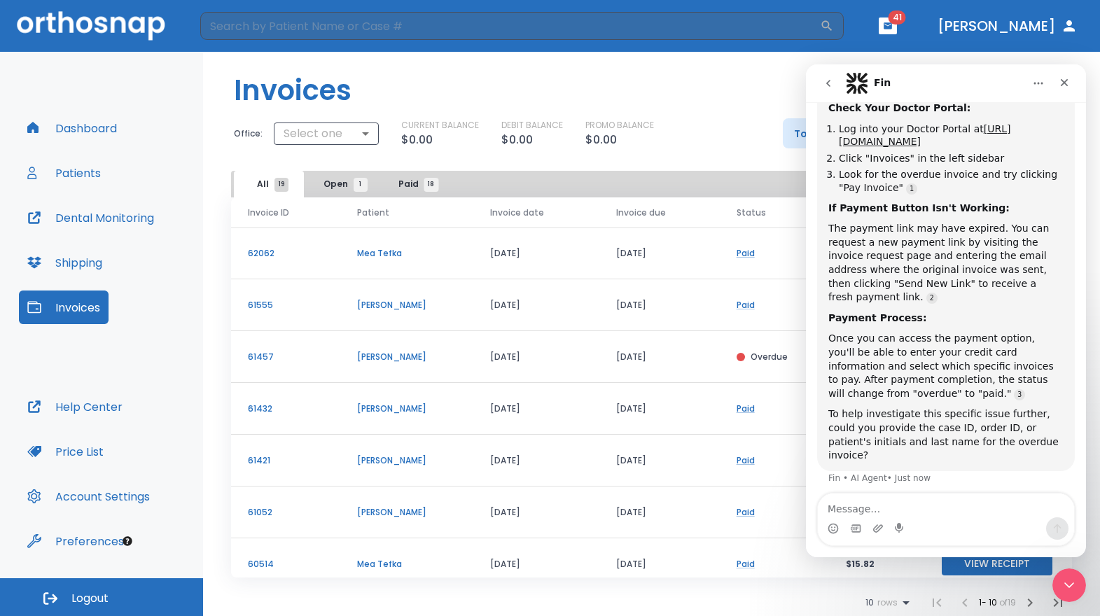
scroll to position [869, 0]
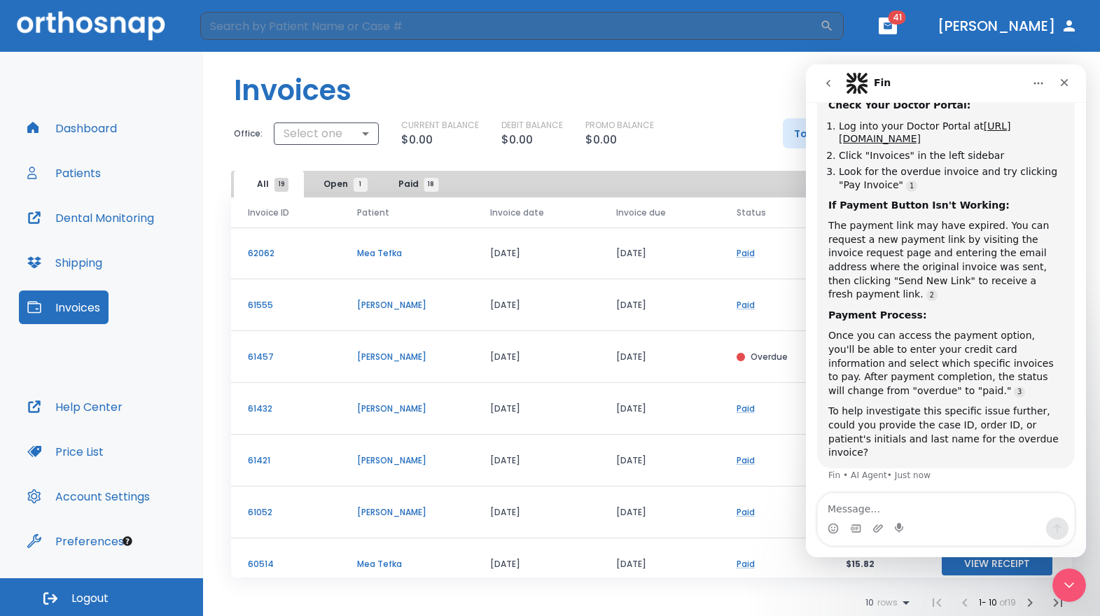
click at [969, 511] on textarea "Message…" at bounding box center [946, 506] width 256 height 24
type textarea "julia berger"
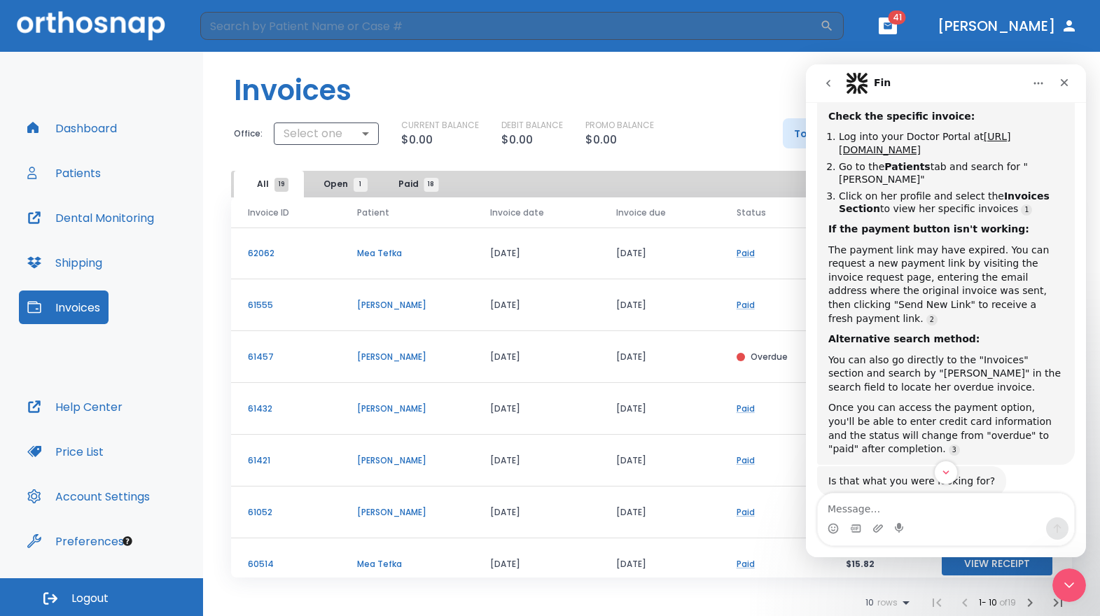
scroll to position [1351, 0]
click at [995, 517] on textarea "Message…" at bounding box center [946, 506] width 256 height 24
type textarea "no"
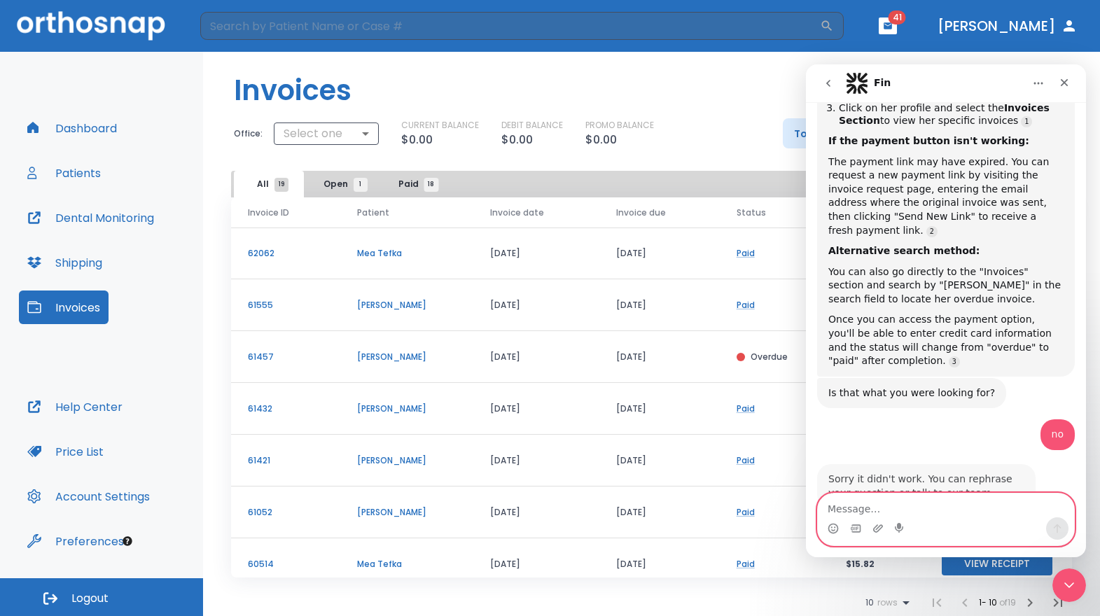
scroll to position [1449, 0]
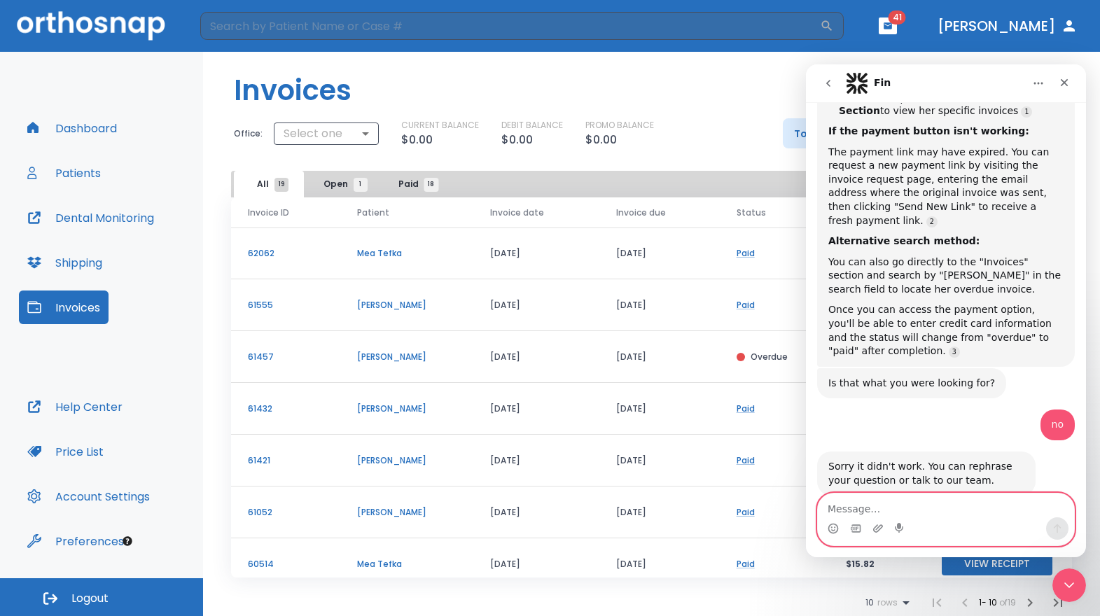
click at [925, 509] on textarea "Message…" at bounding box center [946, 506] width 256 height 24
type textarea "you can forward to your team"
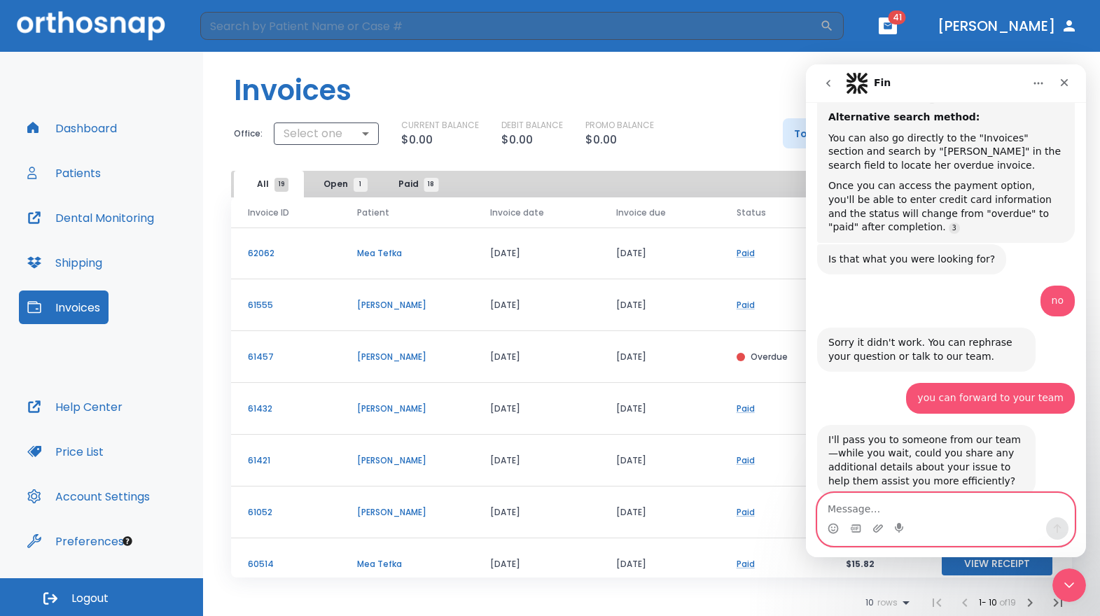
scroll to position [1573, 0]
type textarea "no"
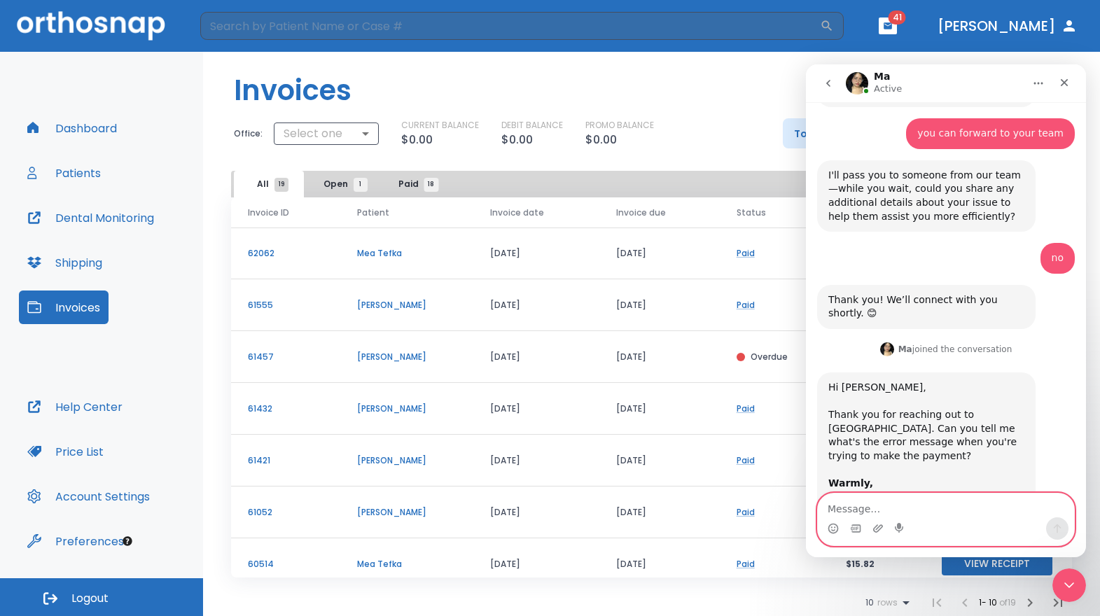
scroll to position [1841, 0]
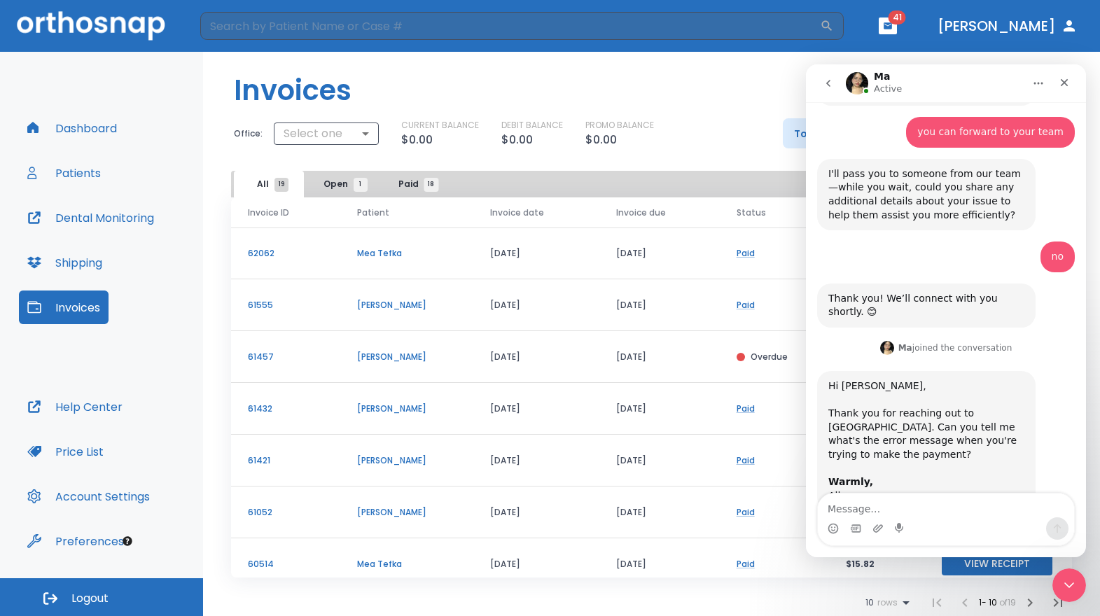
click at [673, 125] on div "CURRENT BALANCE $0.00 DEBIT BALANCE $0.00 PROMO BALANCE $0.00" at bounding box center [580, 133] width 359 height 29
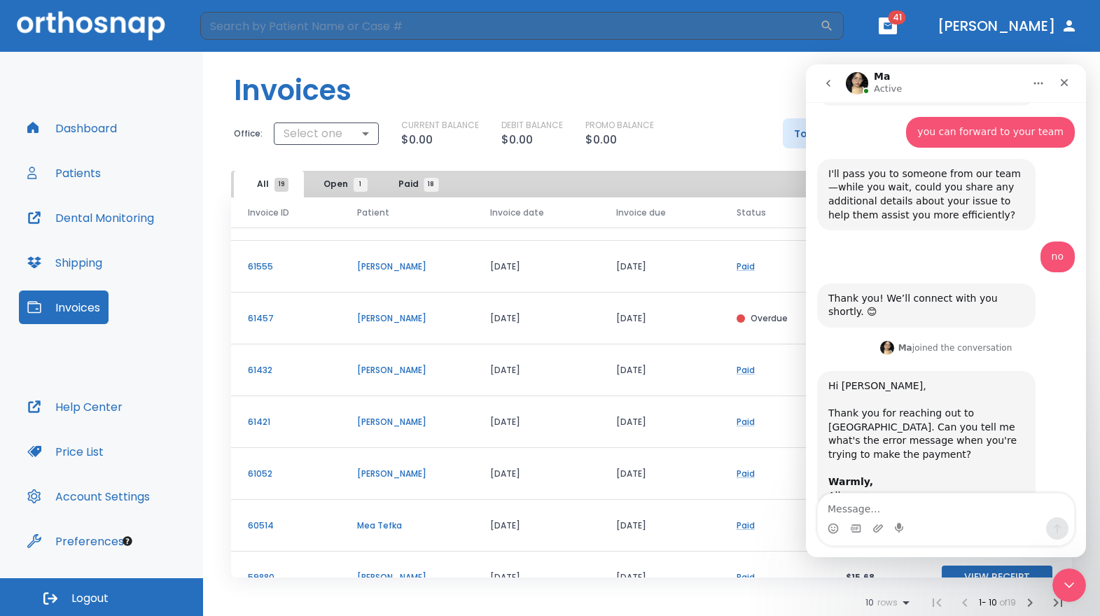
scroll to position [0, 0]
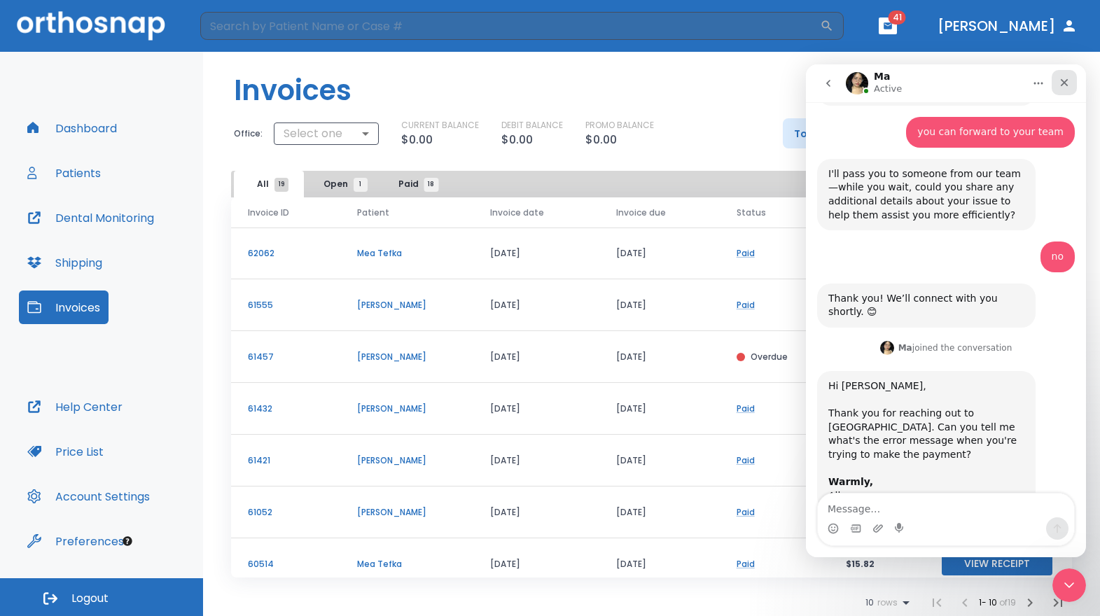
click at [1069, 83] on icon "Close" at bounding box center [1064, 82] width 11 height 11
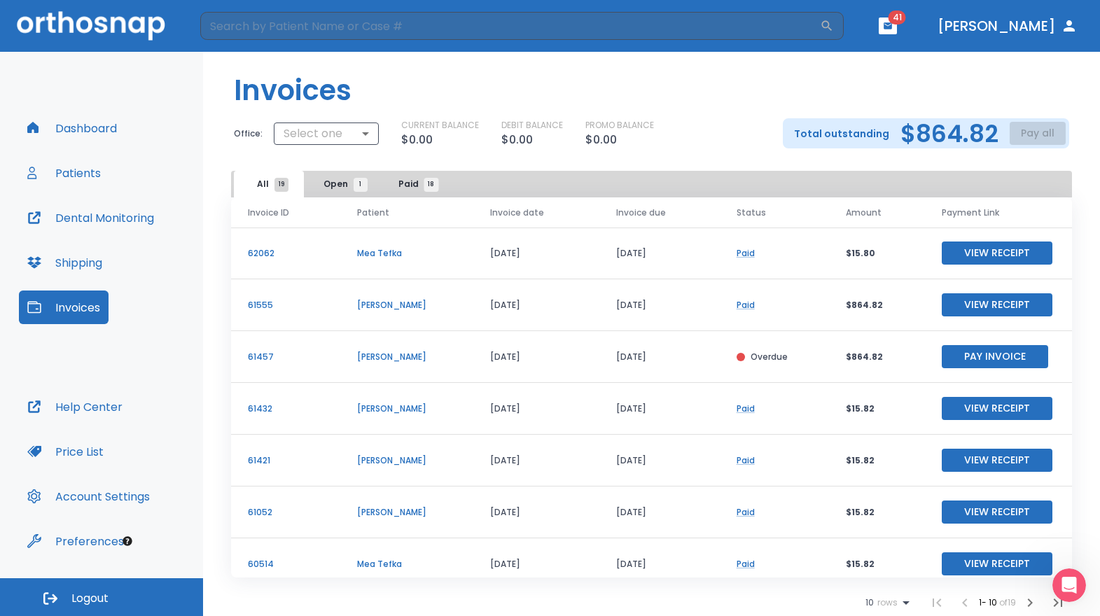
scroll to position [1841, 0]
click at [1071, 583] on icon "Open Intercom Messenger" at bounding box center [1067, 583] width 23 height 23
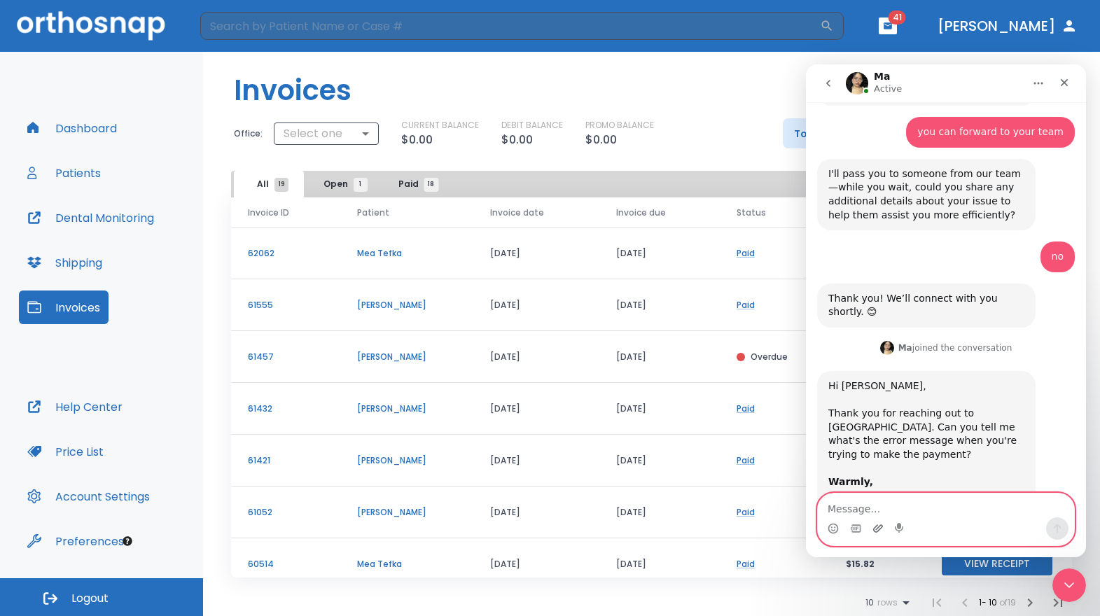
click at [877, 531] on icon "Upload attachment" at bounding box center [878, 528] width 11 height 11
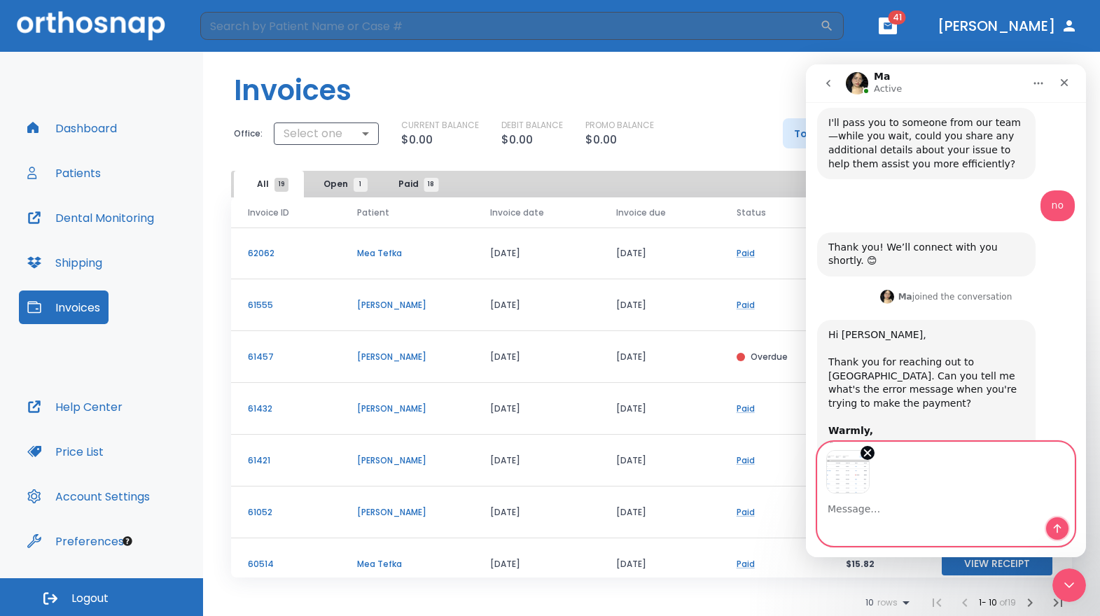
click at [1060, 530] on icon "Send a message…" at bounding box center [1057, 528] width 11 height 11
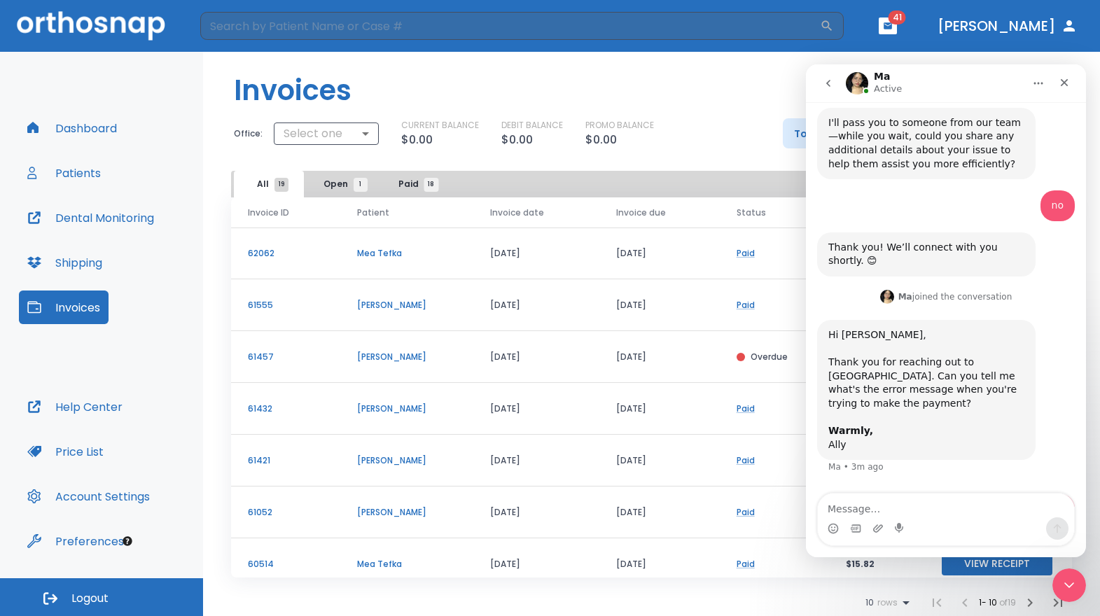
scroll to position [1981, 0]
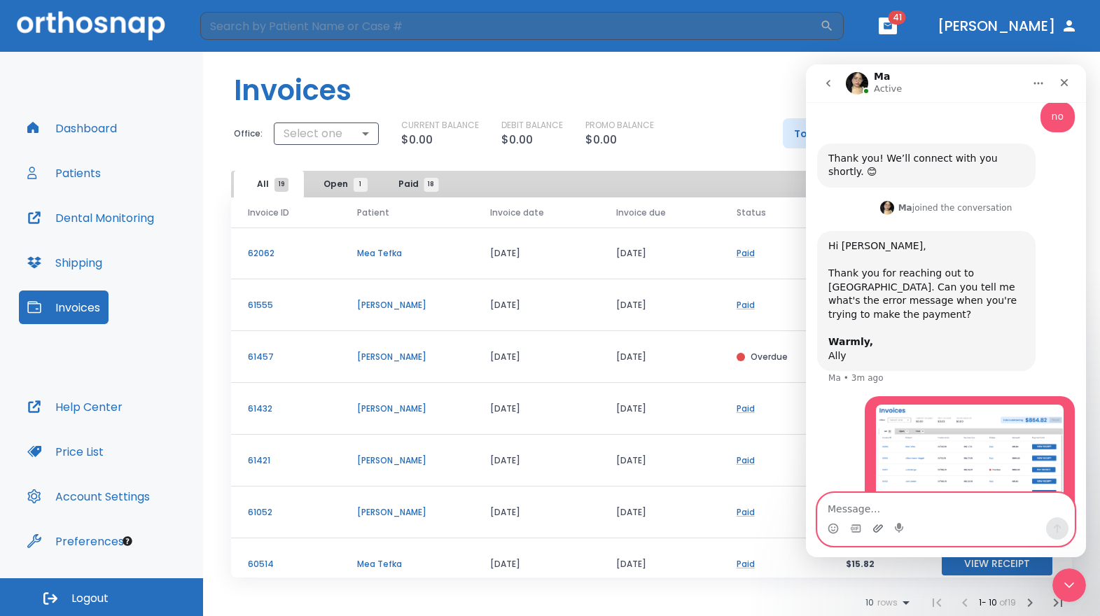
click at [877, 532] on icon "Upload attachment" at bounding box center [878, 529] width 10 height 8
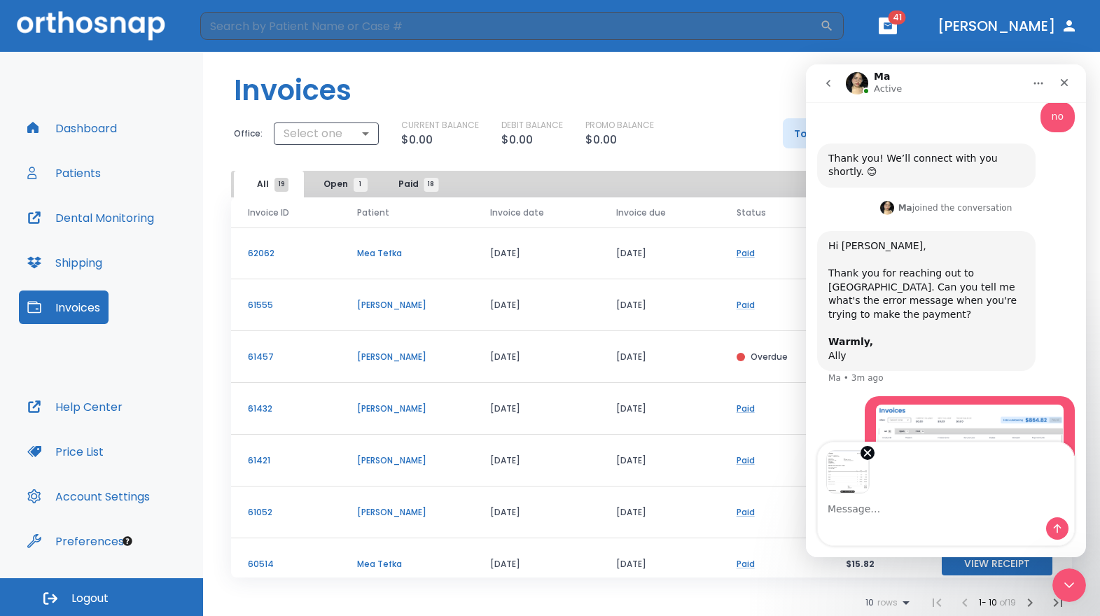
scroll to position [2032, 0]
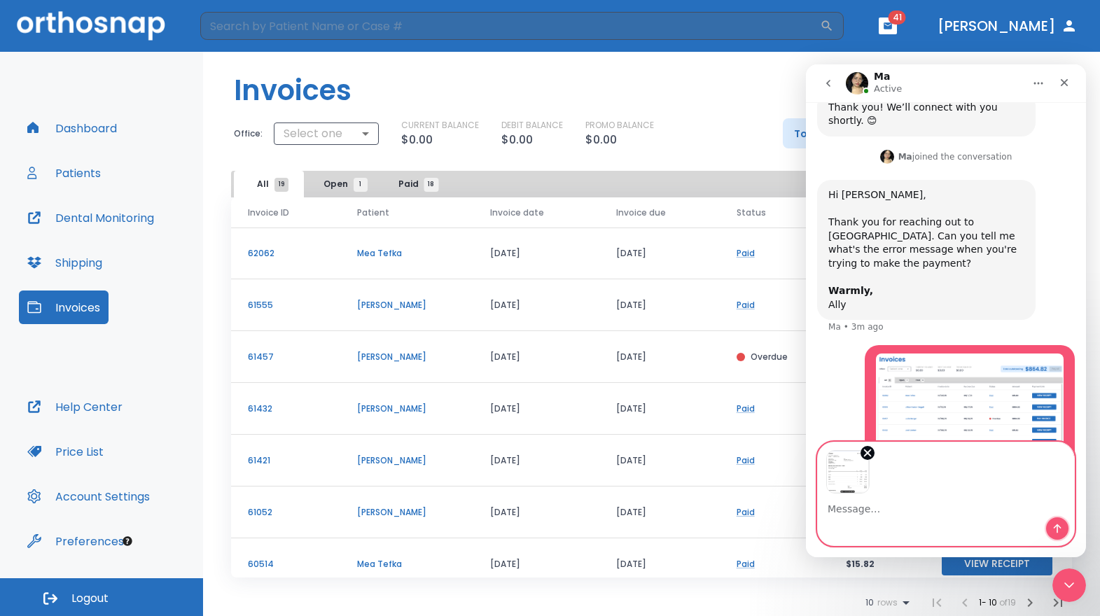
click at [1060, 530] on icon "Send a message…" at bounding box center [1057, 528] width 11 height 11
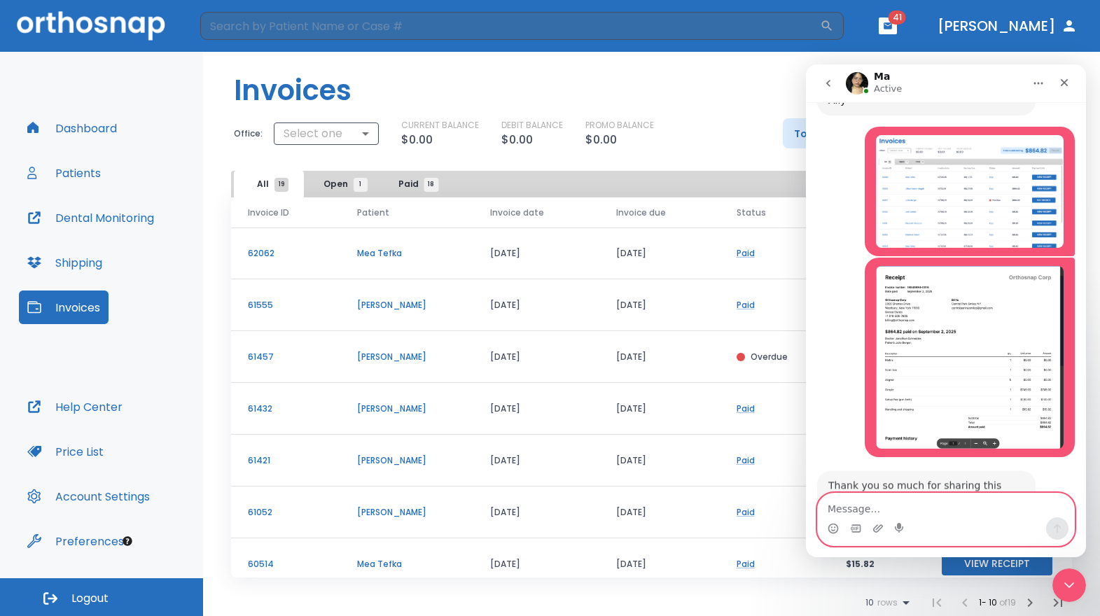
scroll to position [2265, 0]
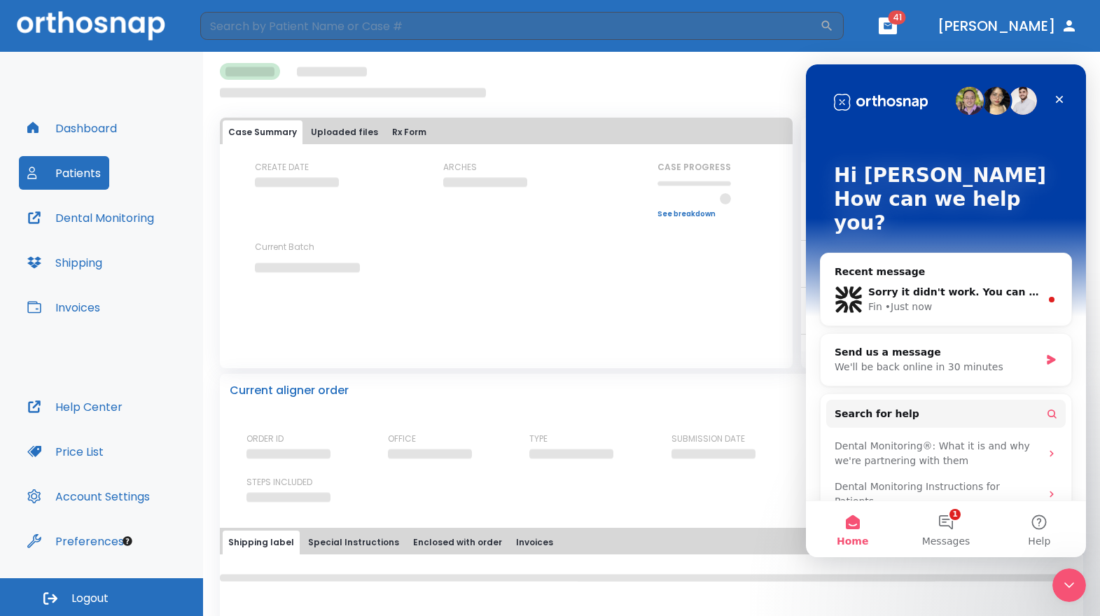
click at [88, 306] on button "Invoices" at bounding box center [64, 308] width 90 height 34
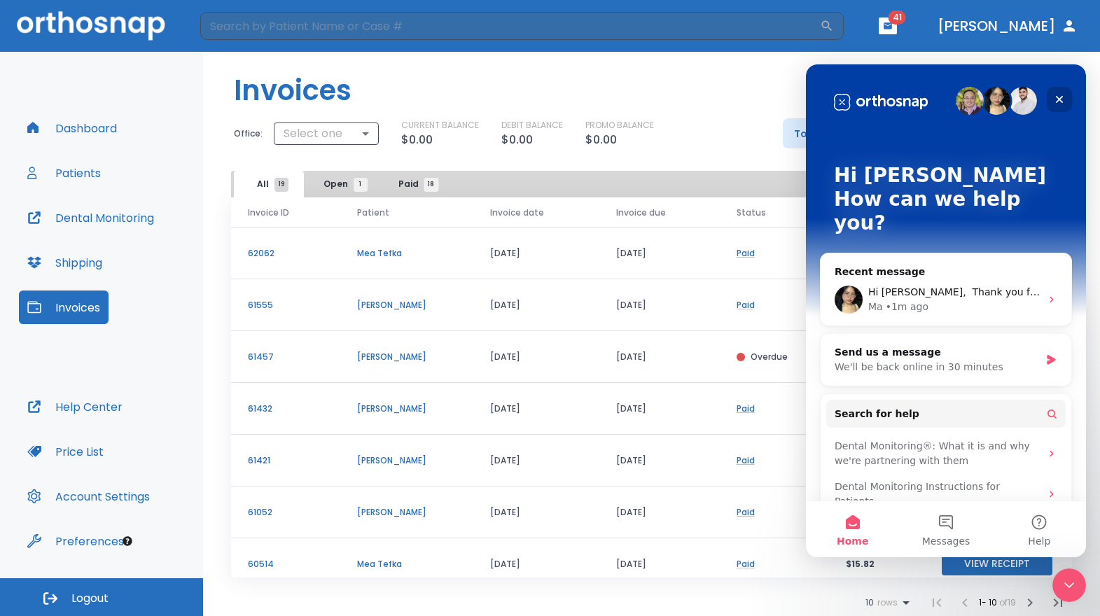
click at [1063, 100] on icon "Close" at bounding box center [1059, 99] width 11 height 11
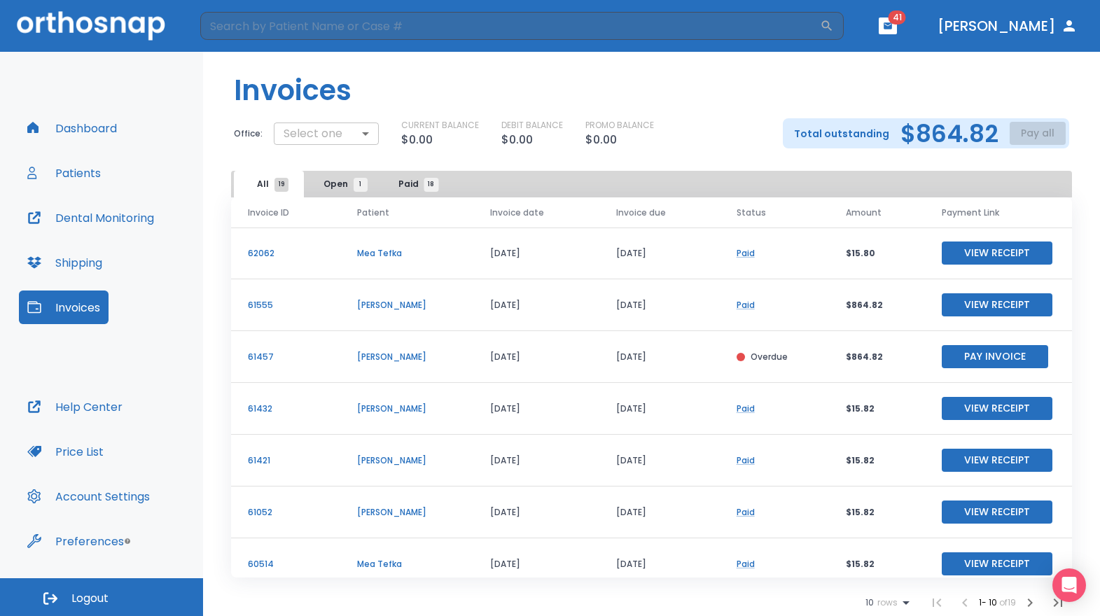
click at [360, 131] on body "​ 41 [PERSON_NAME] Dashboard Patients Dental Monitoring Shipping Invoices Help …" at bounding box center [550, 308] width 1100 height 616
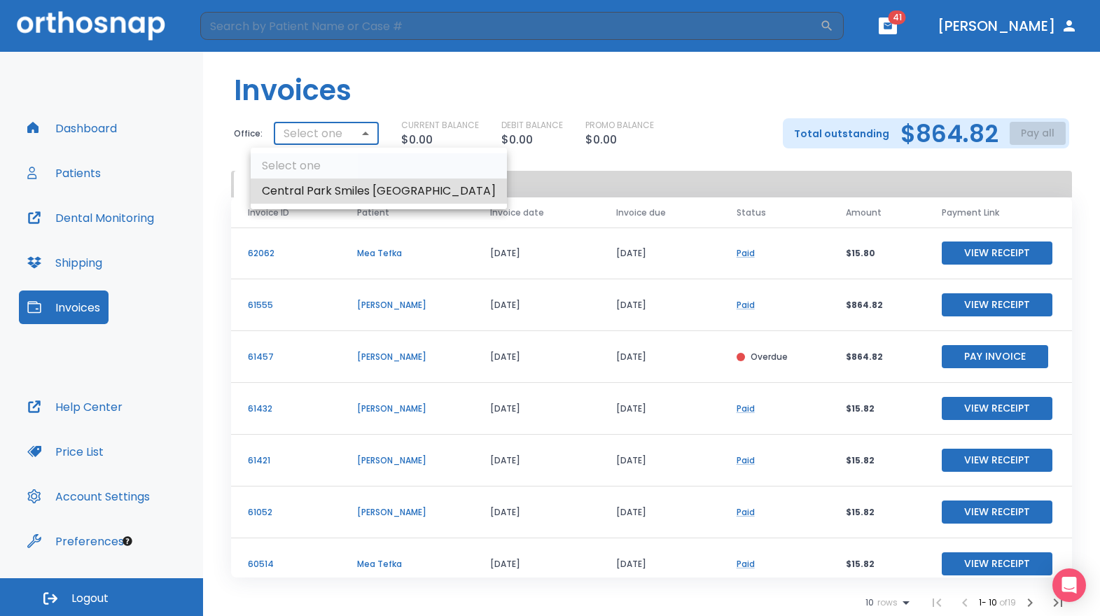
click at [329, 189] on li "Central Park Smiles [GEOGRAPHIC_DATA]" at bounding box center [379, 191] width 256 height 25
type input "2878"
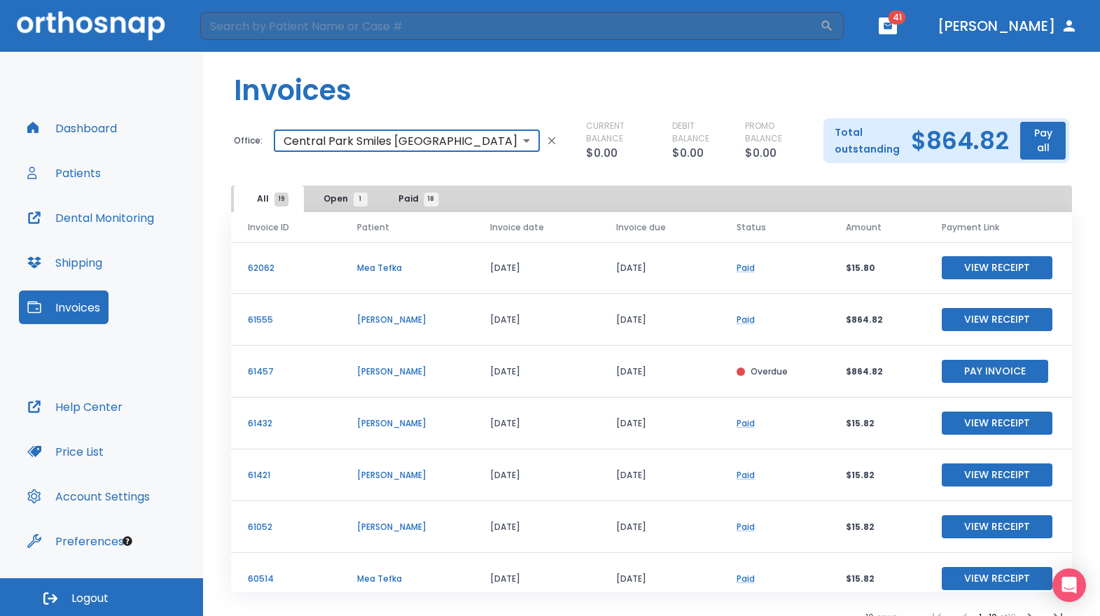
click at [1021, 134] on button "Pay all" at bounding box center [1044, 141] width 46 height 38
click at [1019, 169] on p "Pay by CC or Bank account" at bounding box center [1023, 168] width 118 height 13
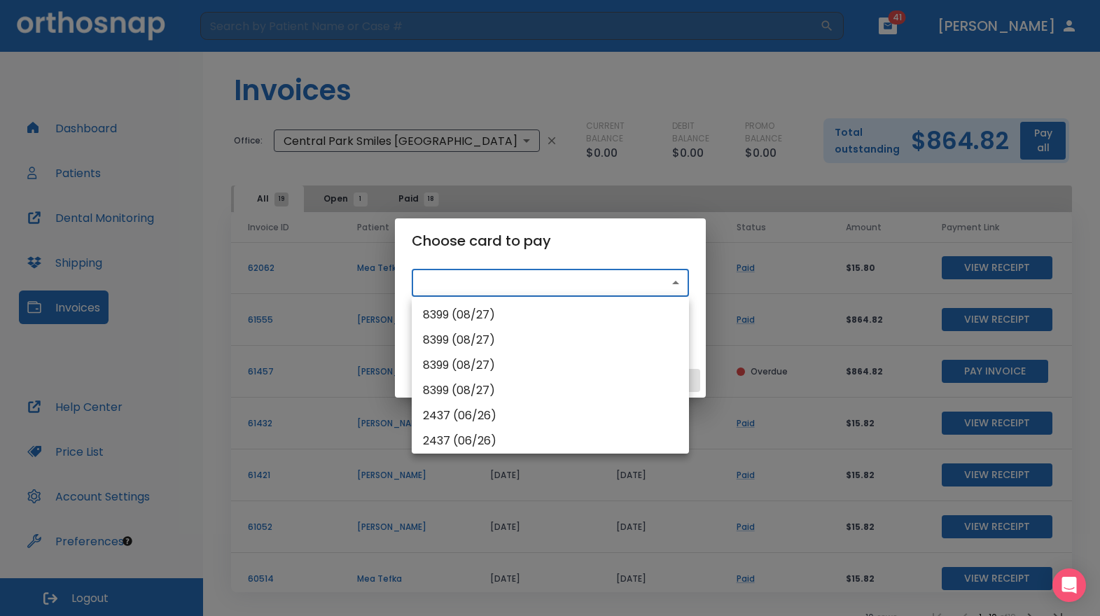
click at [621, 286] on body "​ 41 Dr. Schneider Dashboard Patients Dental Monitoring Shipping Invoices Help …" at bounding box center [550, 308] width 1100 height 616
click at [537, 308] on li "8399 (08/27)" at bounding box center [550, 315] width 277 height 25
type input "pm_1RvdHdHMfdBZStQ1OKjKuLXo"
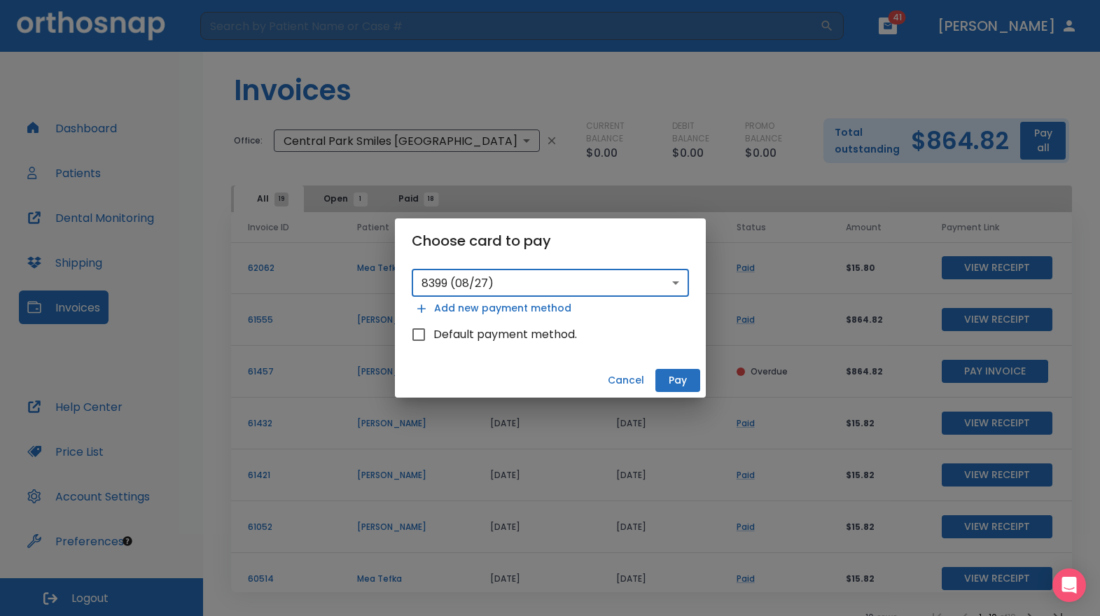
click at [663, 373] on button "Pay" at bounding box center [678, 380] width 45 height 23
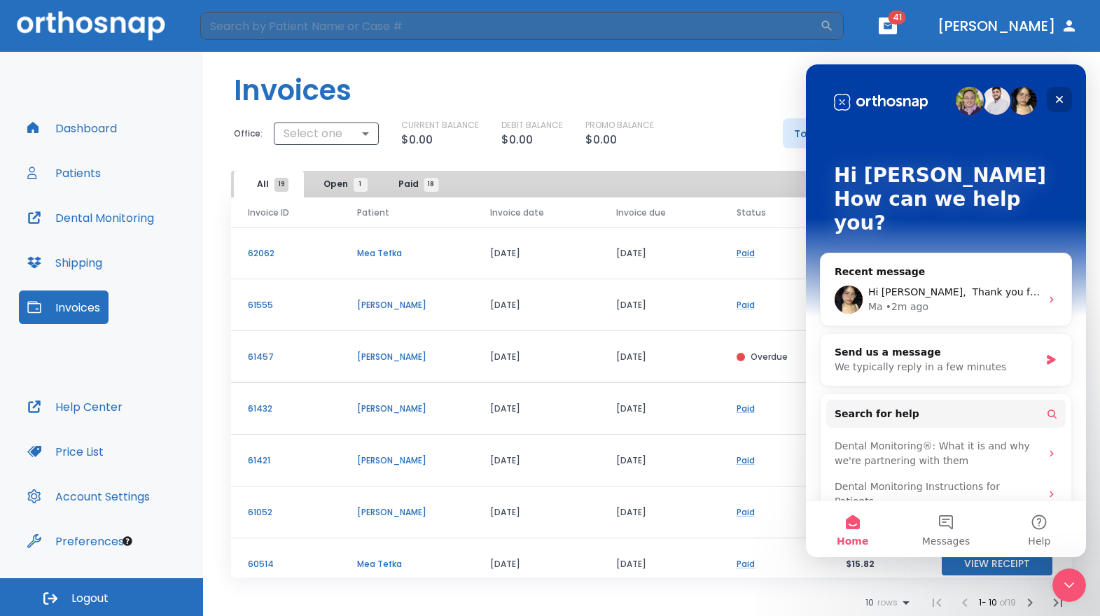
click at [1054, 101] on icon "Close" at bounding box center [1059, 99] width 11 height 11
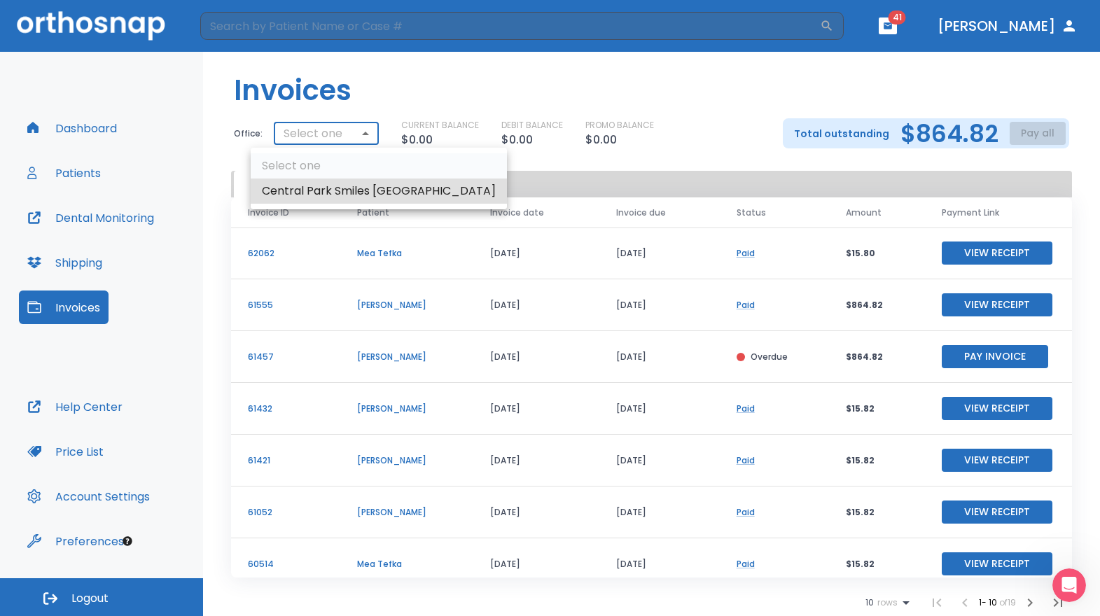
click at [361, 136] on body "​ 41 Dr. Schneider Dashboard Patients Dental Monitoring Shipping Invoices Help …" at bounding box center [550, 308] width 1100 height 616
click at [352, 198] on li "Central Park Smiles NY" at bounding box center [379, 191] width 256 height 25
type input "2878"
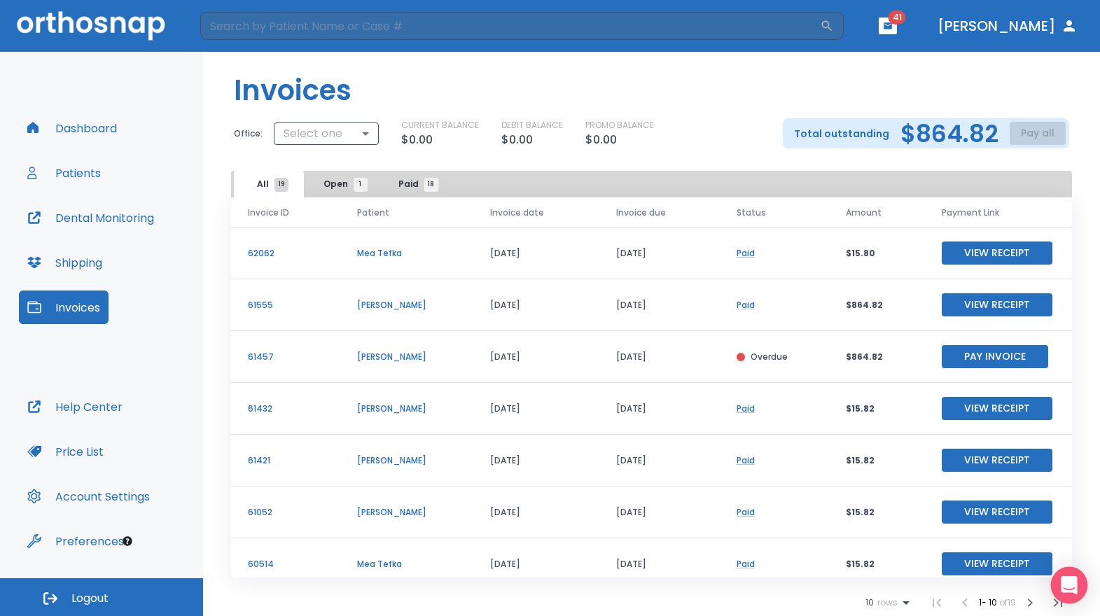
click at [1064, 588] on icon "Open Intercom Messenger" at bounding box center [1069, 585] width 18 height 18
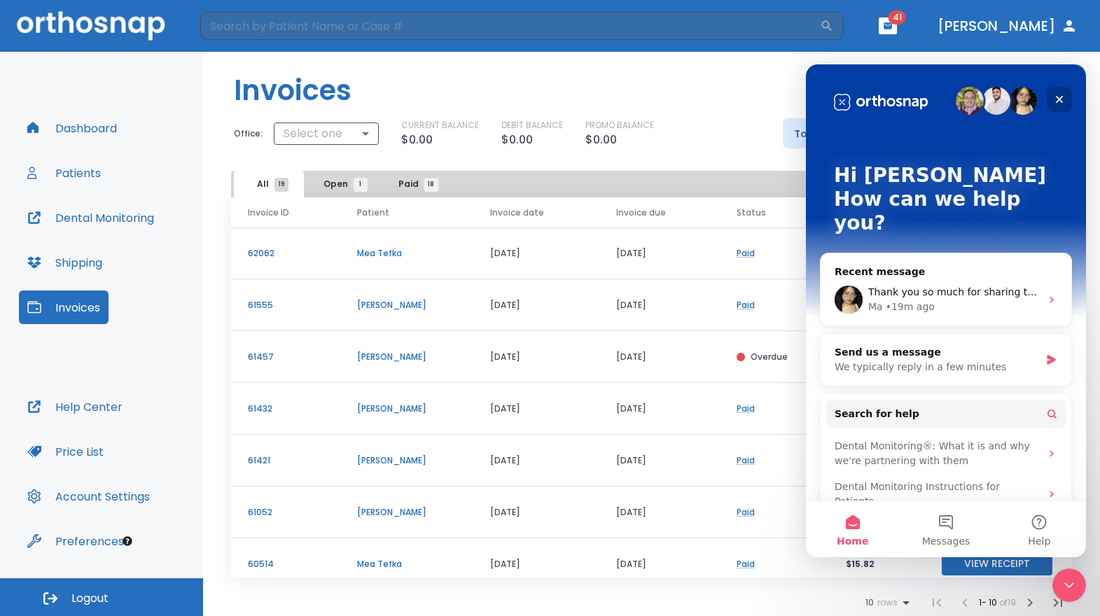
click at [1062, 97] on icon "Close" at bounding box center [1060, 100] width 8 height 8
